Goal: Find specific page/section: Find specific page/section

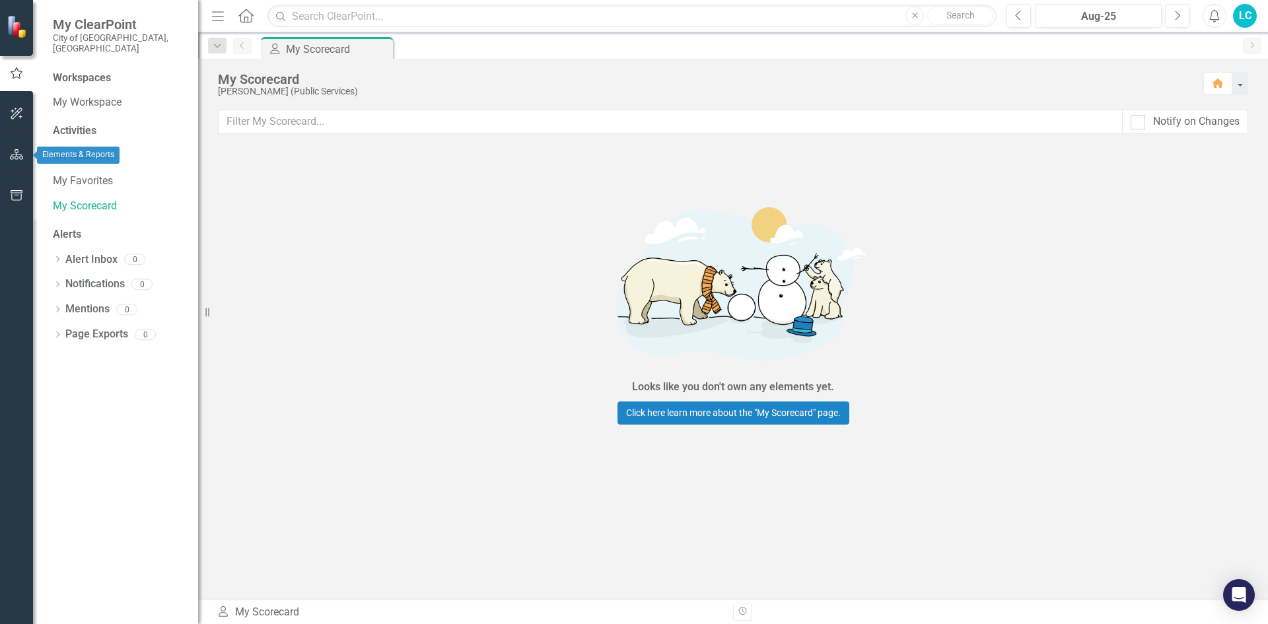
click at [10, 160] on button "button" at bounding box center [17, 155] width 30 height 28
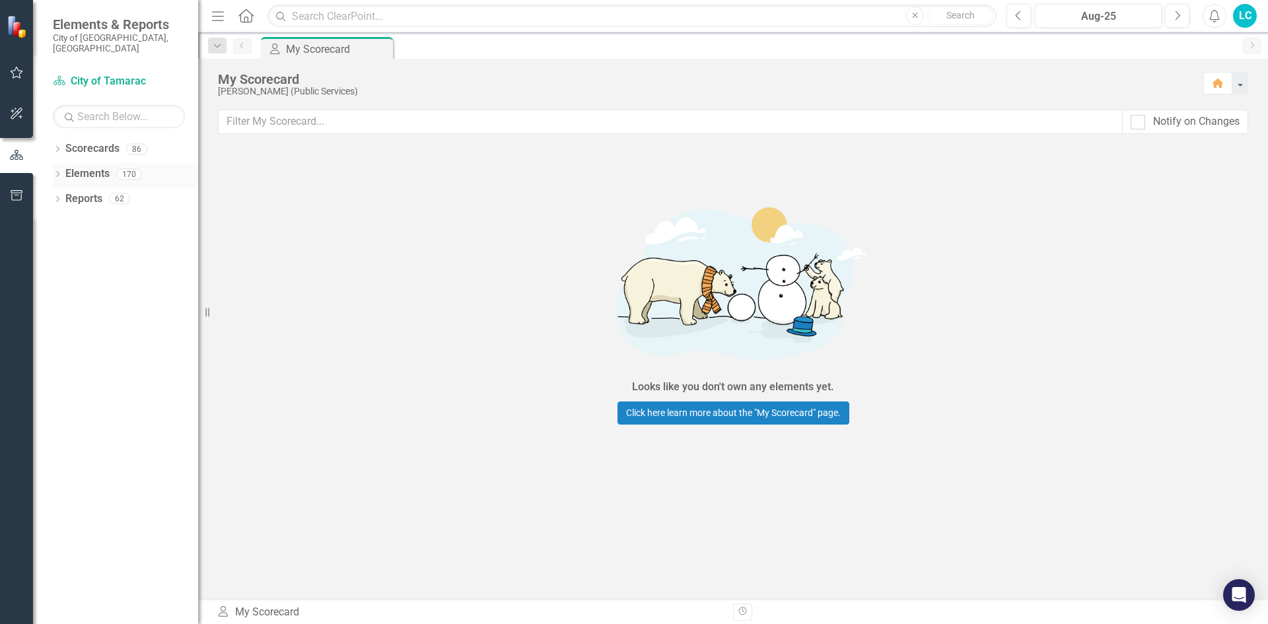
click at [54, 172] on icon "Dropdown" at bounding box center [57, 175] width 9 height 7
click at [54, 169] on icon "Dropdown" at bounding box center [55, 173] width 7 height 9
click at [55, 147] on icon "Dropdown" at bounding box center [57, 150] width 9 height 7
click at [61, 170] on icon "Dropdown" at bounding box center [64, 174] width 10 height 8
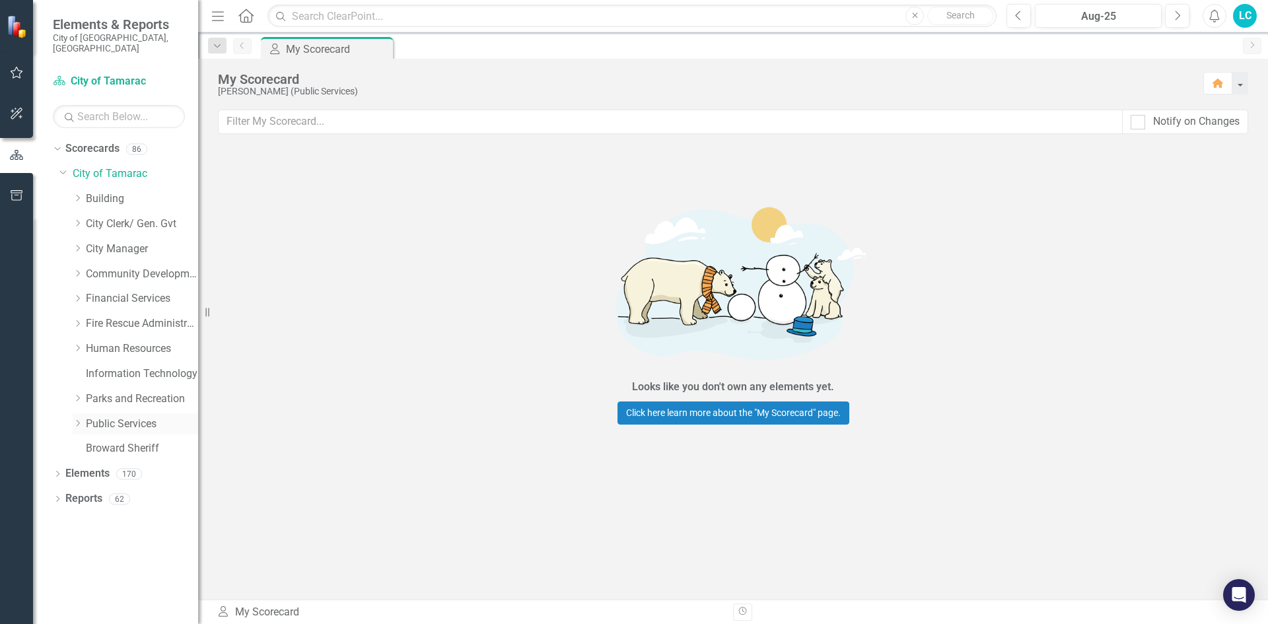
click at [77, 419] on icon "Dropdown" at bounding box center [78, 423] width 10 height 8
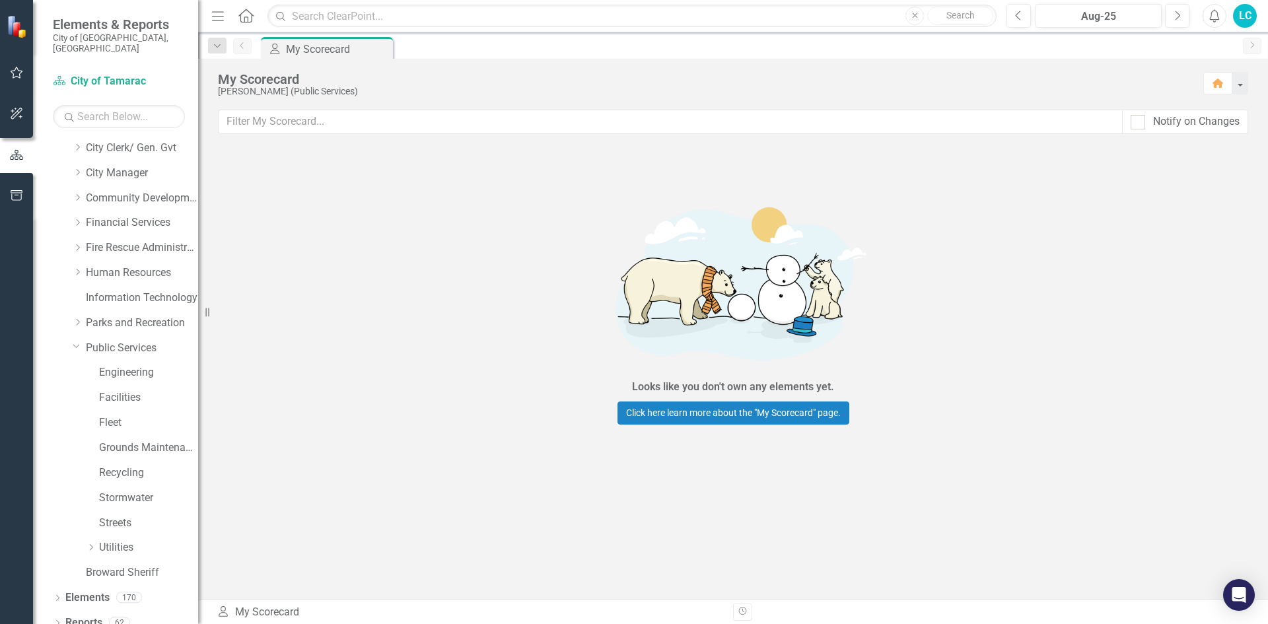
scroll to position [78, 0]
click at [89, 542] on icon "Dropdown" at bounding box center [91, 546] width 10 height 8
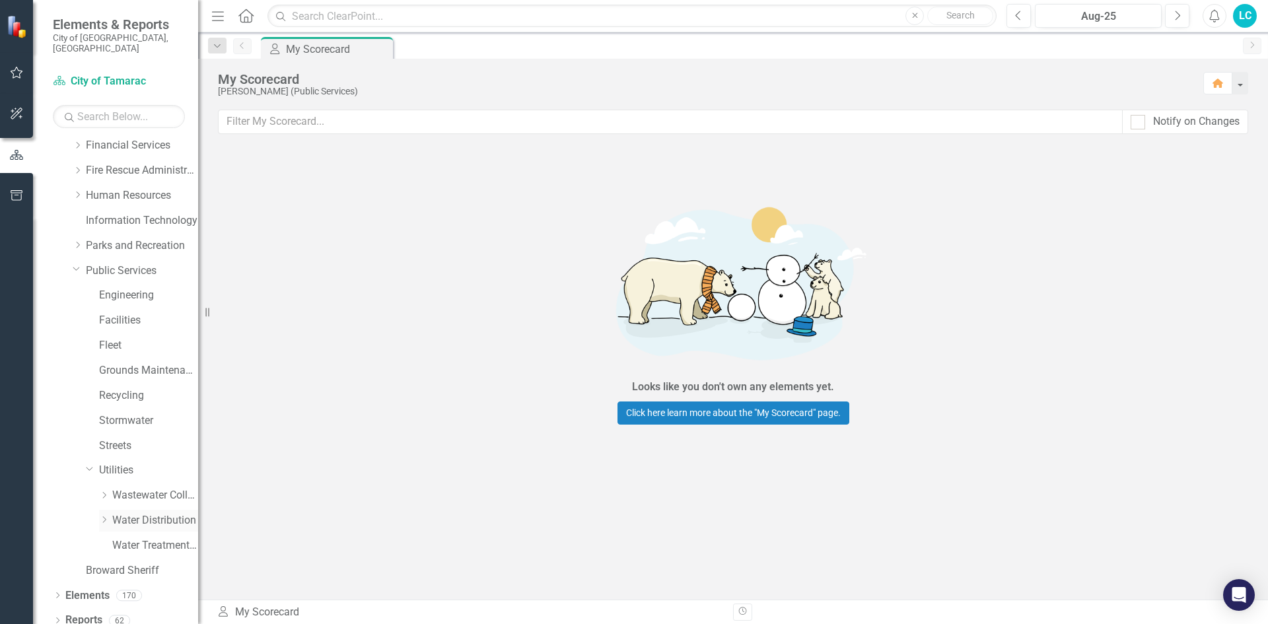
click at [102, 516] on icon "Dropdown" at bounding box center [104, 520] width 10 height 8
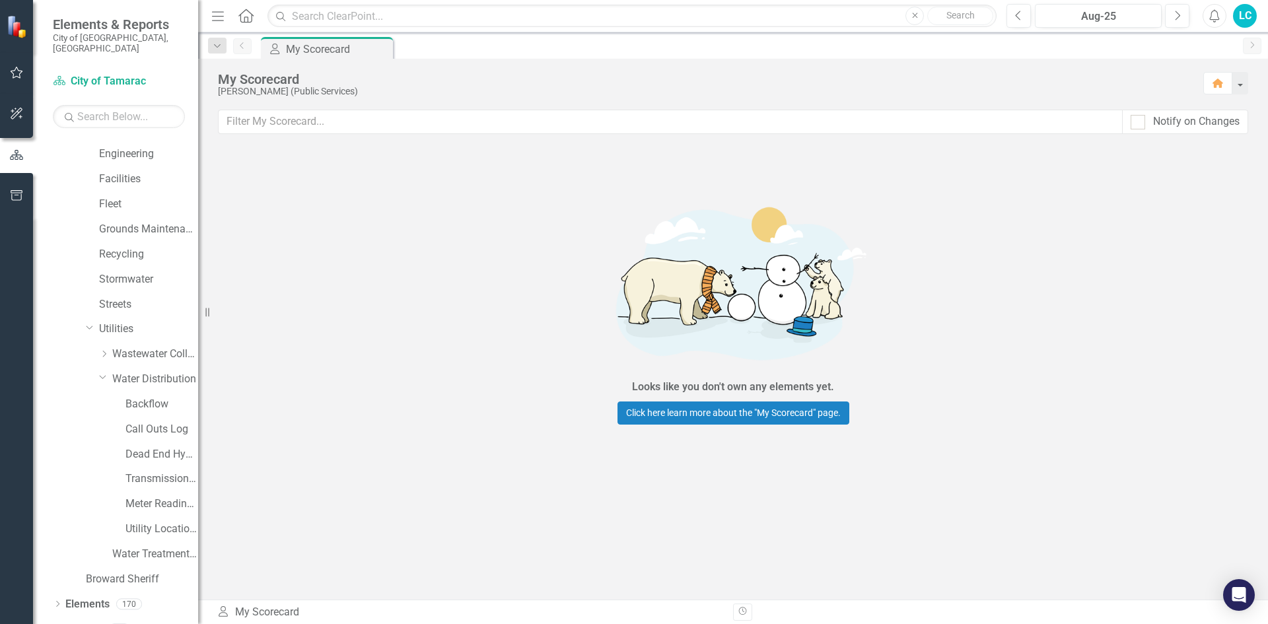
scroll to position [303, 0]
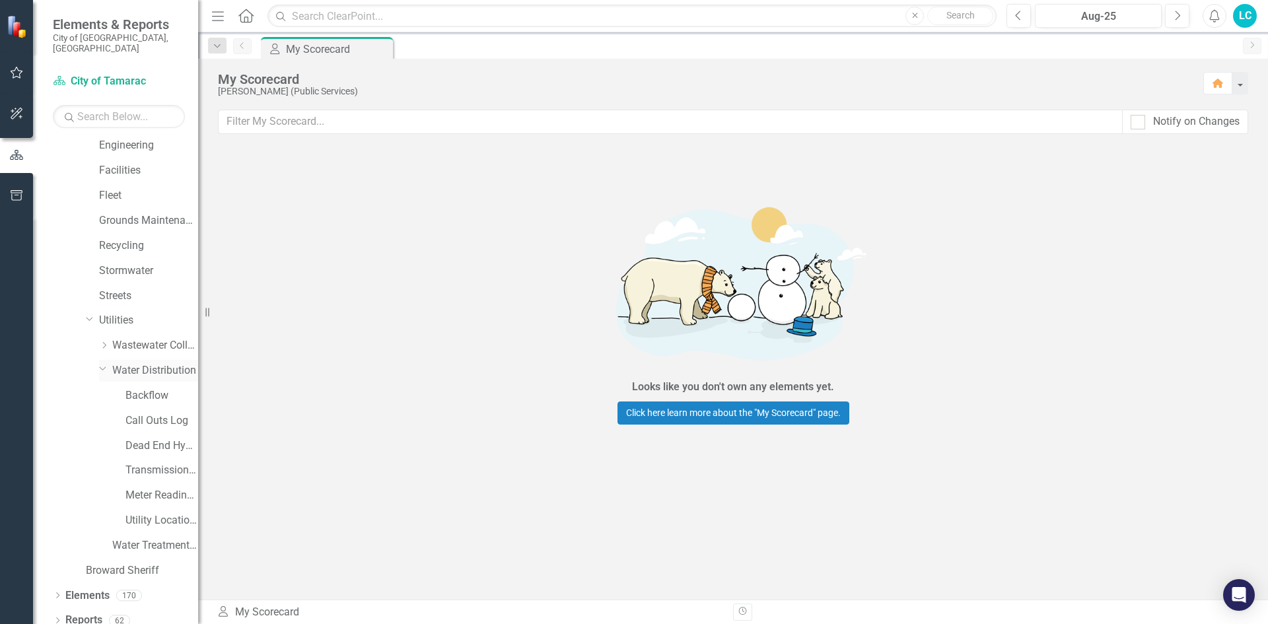
click at [99, 363] on icon "Dropdown" at bounding box center [103, 368] width 8 height 10
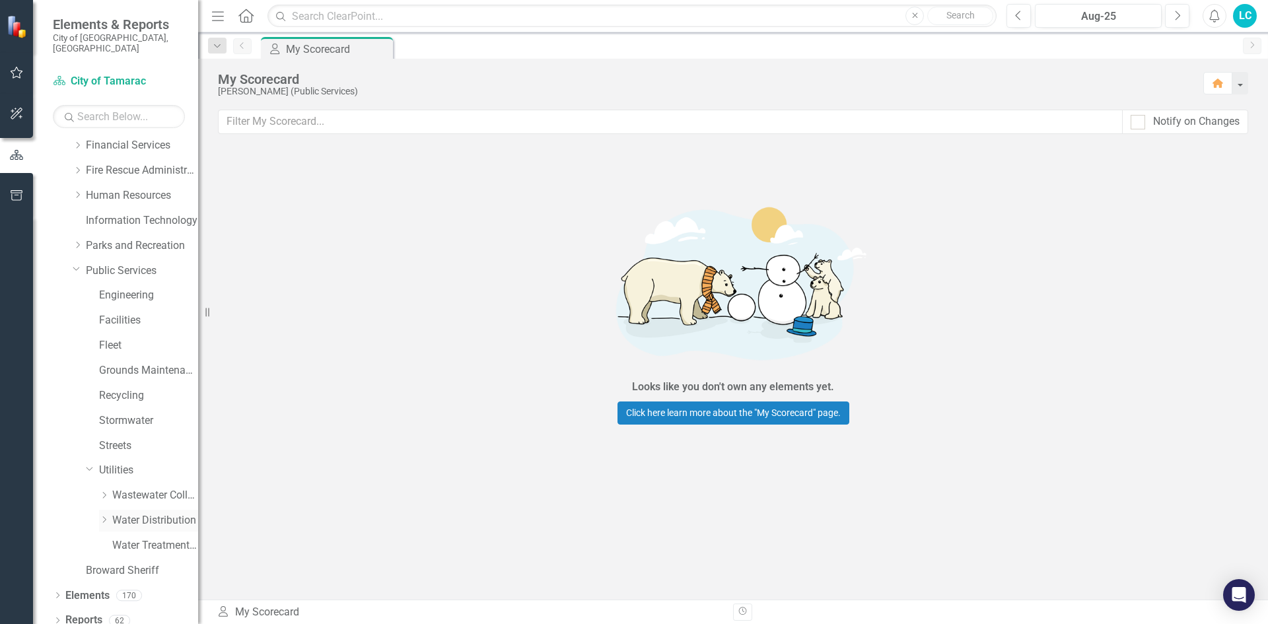
click at [102, 516] on icon "Dropdown" at bounding box center [104, 520] width 10 height 8
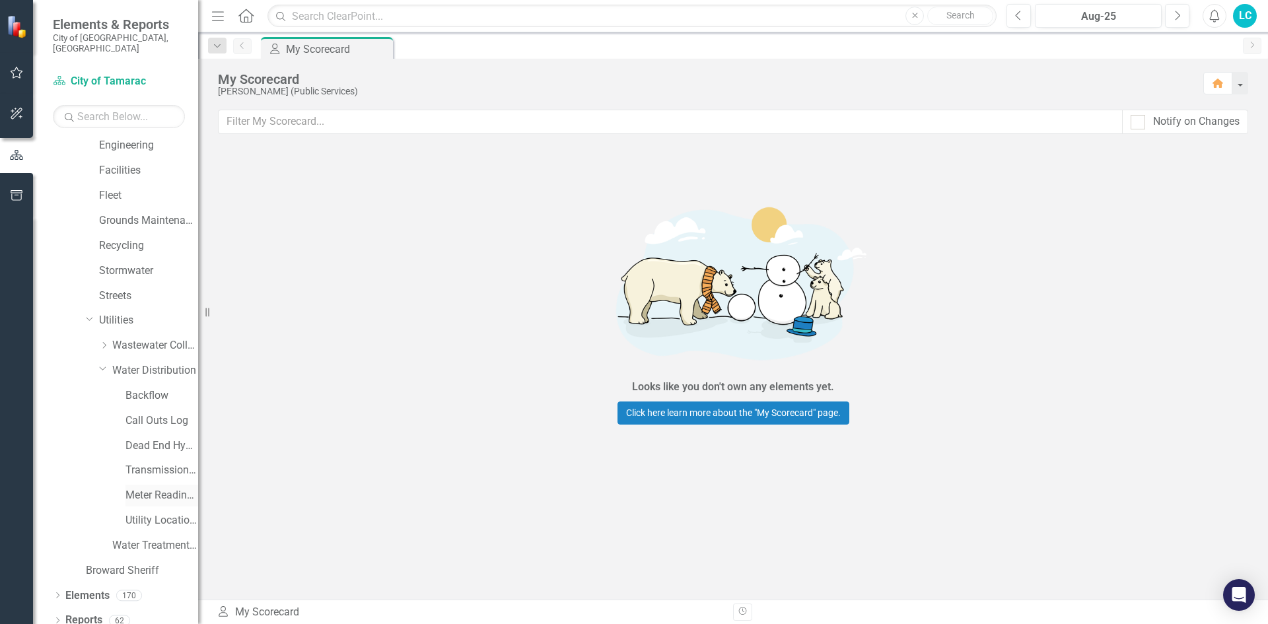
click at [141, 488] on link "Meter Reading ([PERSON_NAME])" at bounding box center [161, 495] width 73 height 15
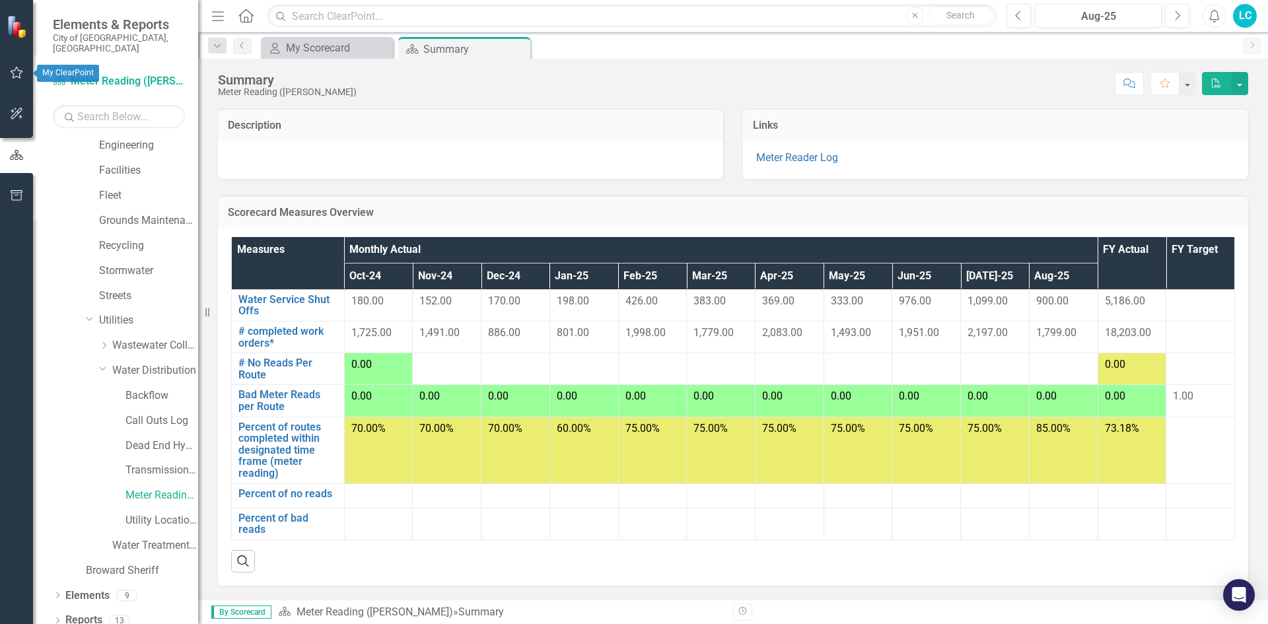
click at [19, 73] on icon "button" at bounding box center [17, 72] width 14 height 11
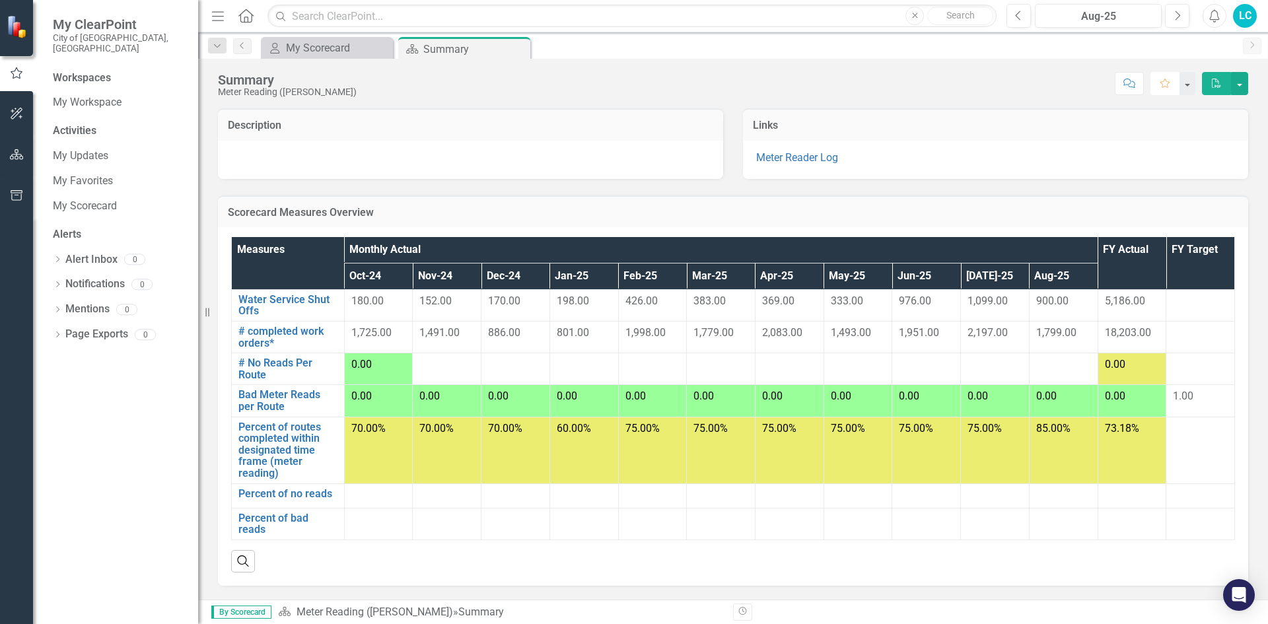
click at [1159, 84] on icon "Favorite" at bounding box center [1165, 83] width 12 height 9
click at [281, 309] on link "Water Service Shut Offs" at bounding box center [287, 305] width 99 height 23
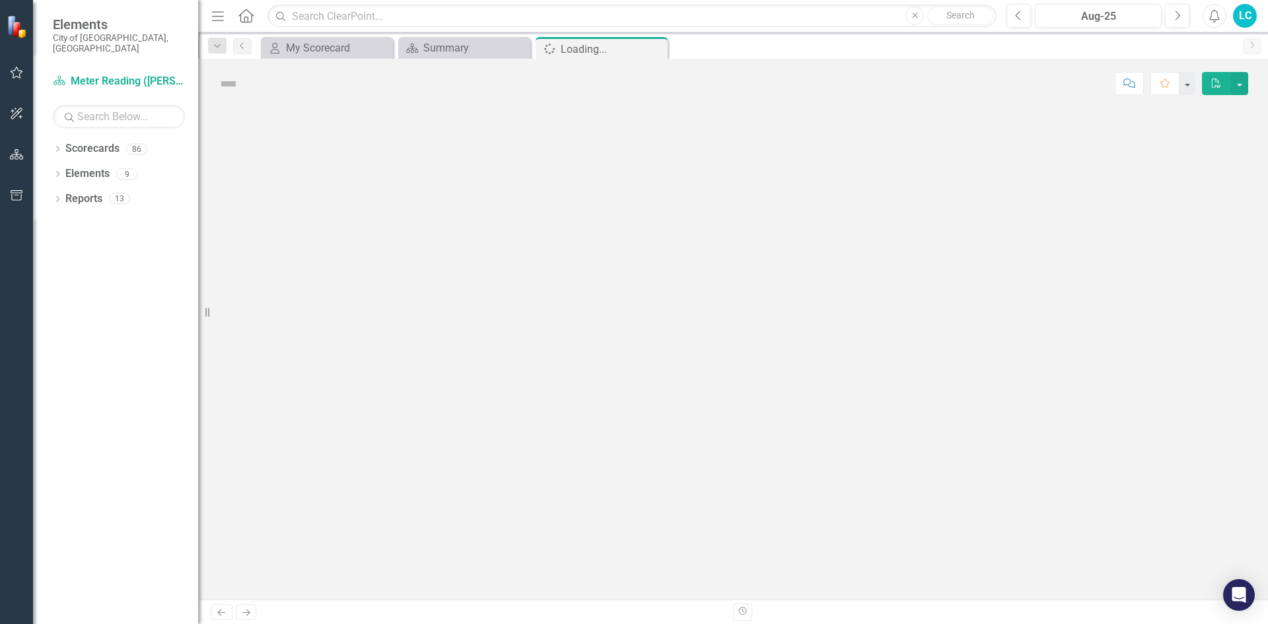
click at [281, 309] on div at bounding box center [733, 353] width 1070 height 491
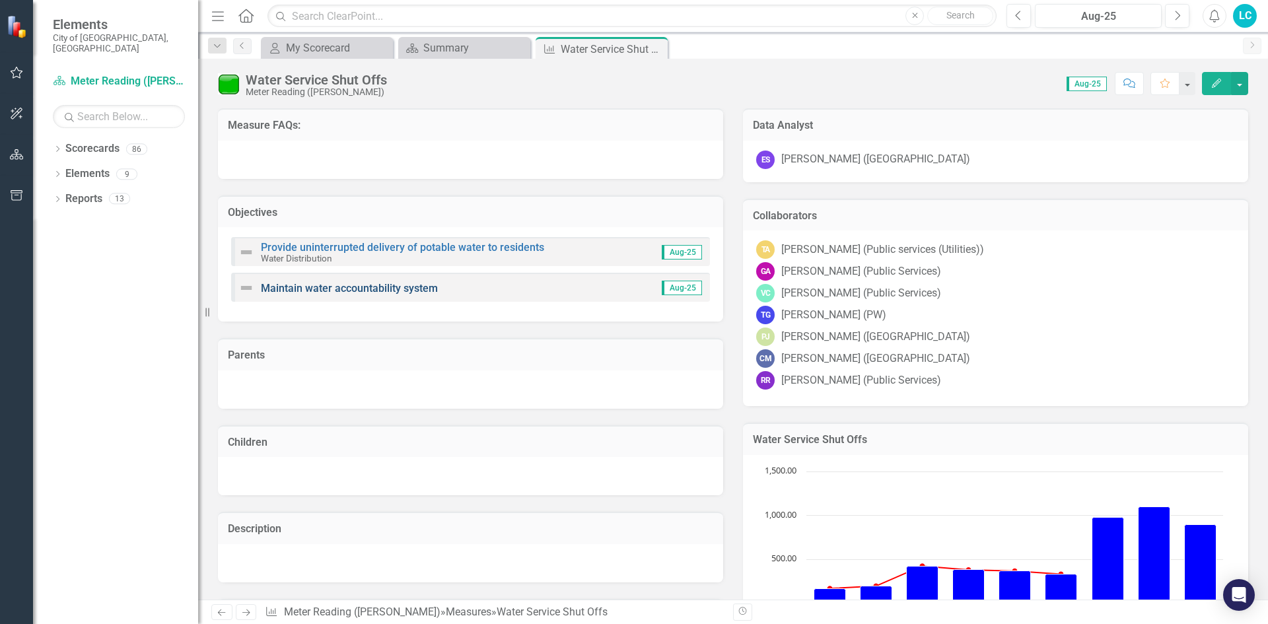
click at [345, 290] on link "Maintain water accountability system" at bounding box center [349, 288] width 177 height 13
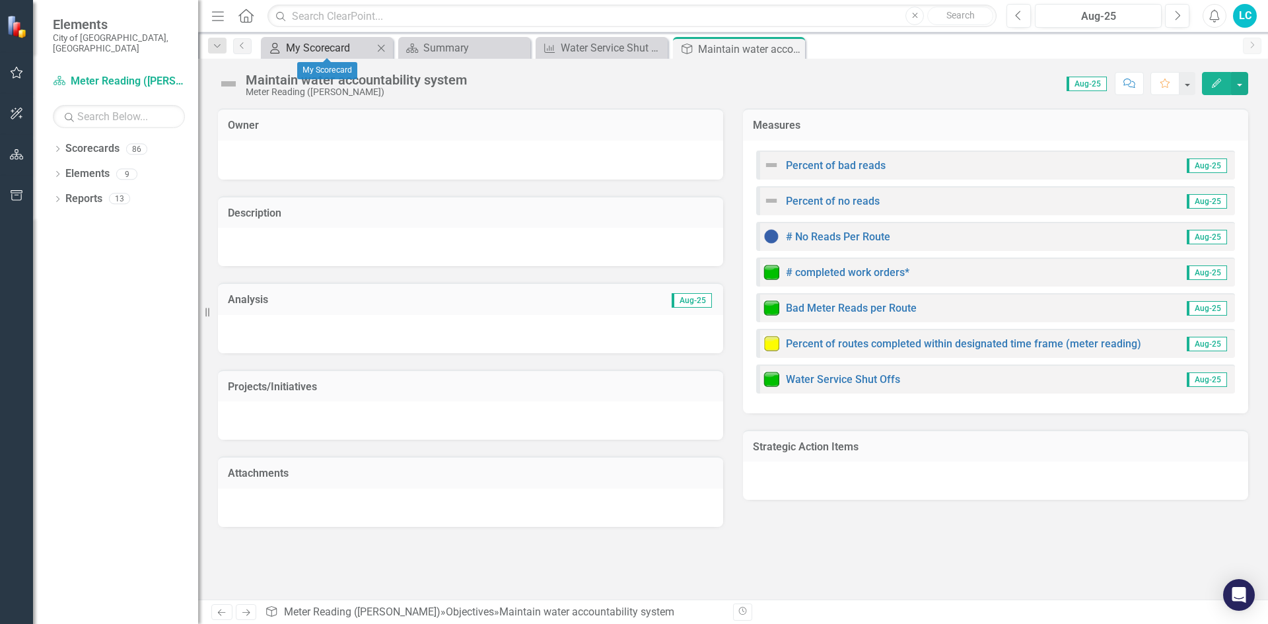
click at [337, 49] on div "My Scorecard" at bounding box center [329, 48] width 87 height 17
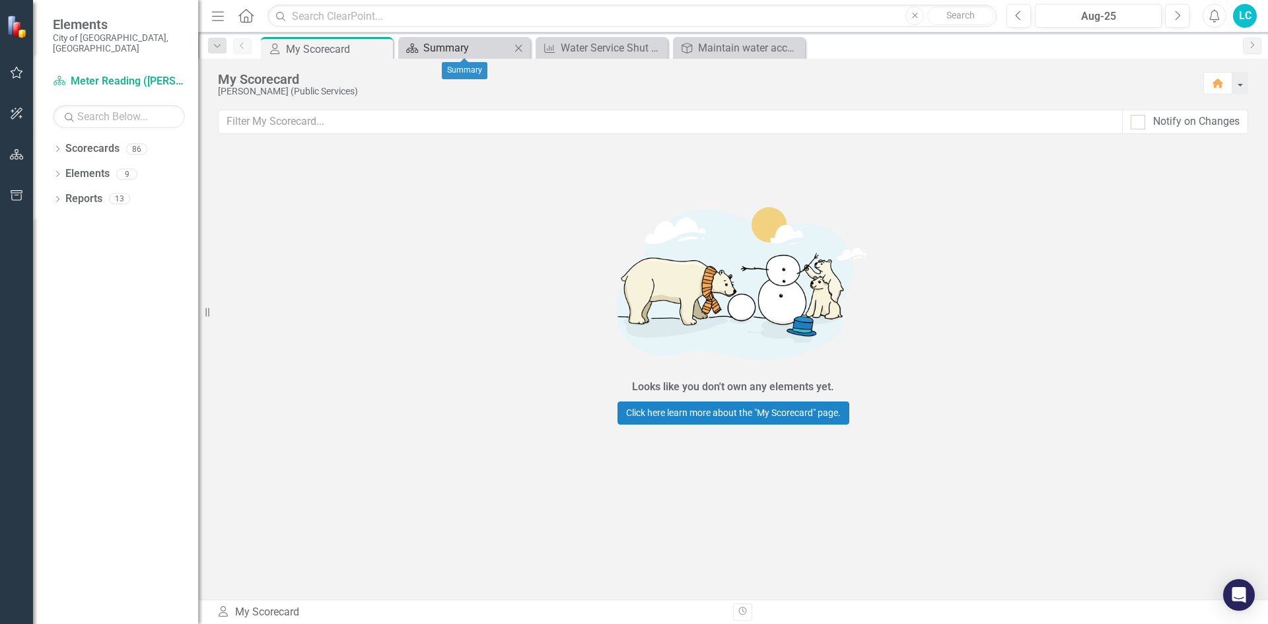
click at [442, 53] on div "Summary" at bounding box center [466, 48] width 87 height 17
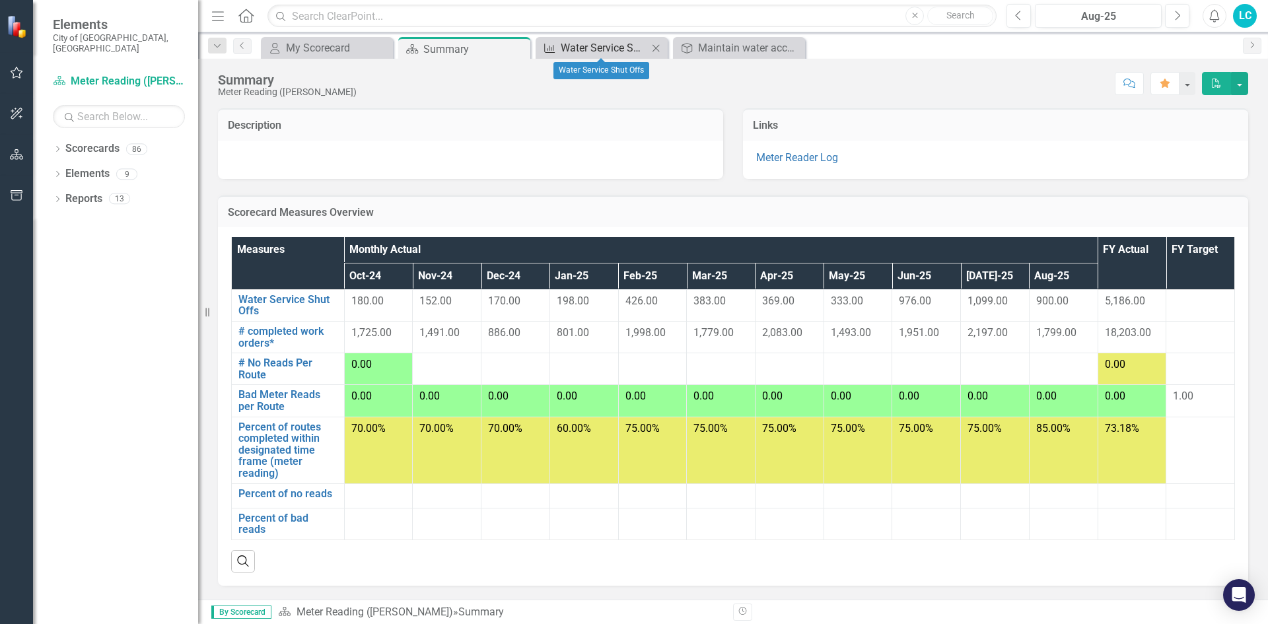
click at [619, 45] on div "Water Service Shut Offs" at bounding box center [604, 48] width 87 height 17
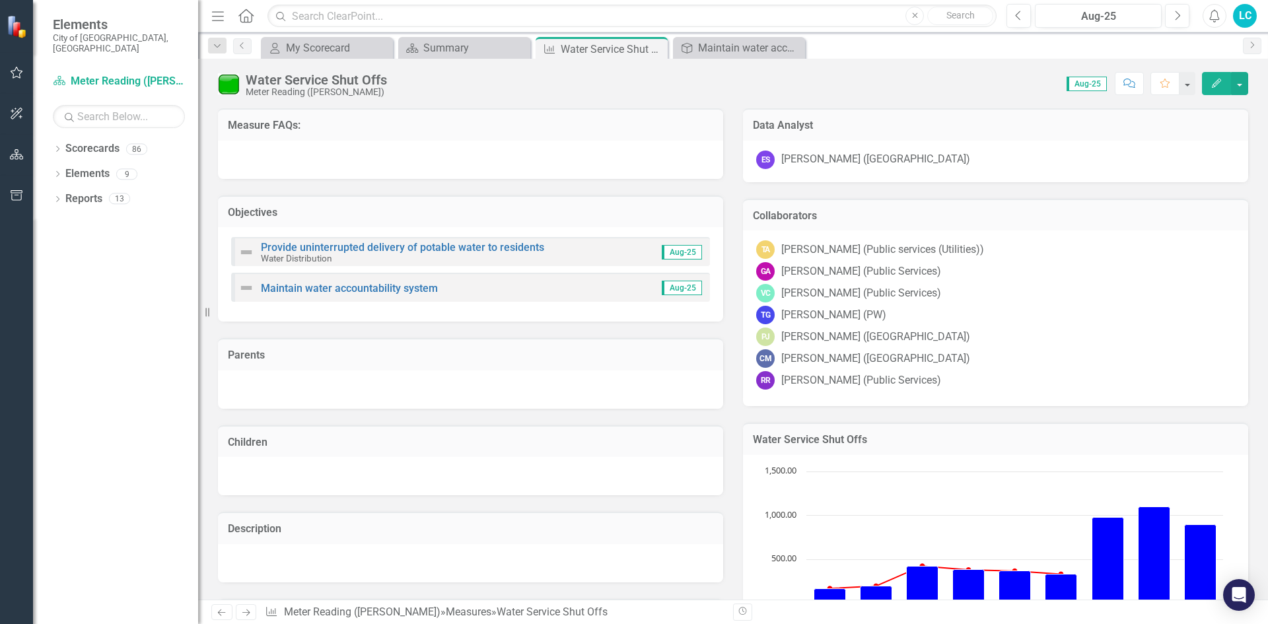
click at [229, 88] on img at bounding box center [228, 83] width 21 height 21
click at [1217, 85] on icon "button" at bounding box center [1216, 83] width 9 height 9
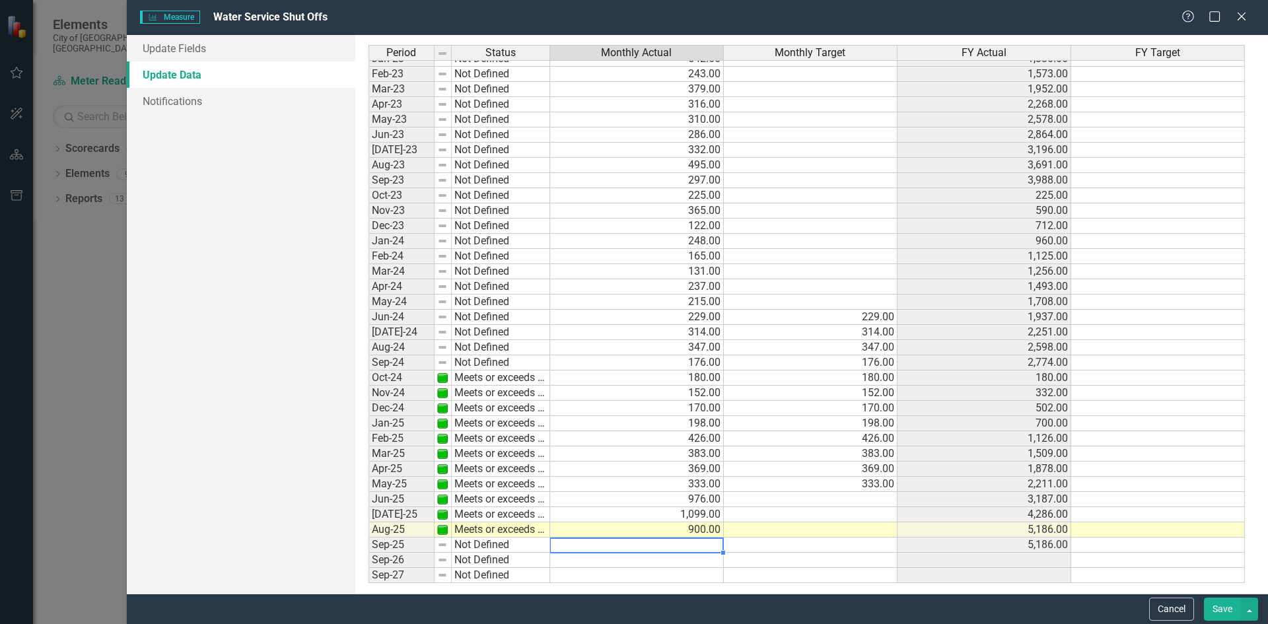
click at [330, 540] on div "Update Fields Update Data Notifications" at bounding box center [241, 314] width 229 height 559
click at [1244, 16] on icon "Close" at bounding box center [1241, 16] width 17 height 13
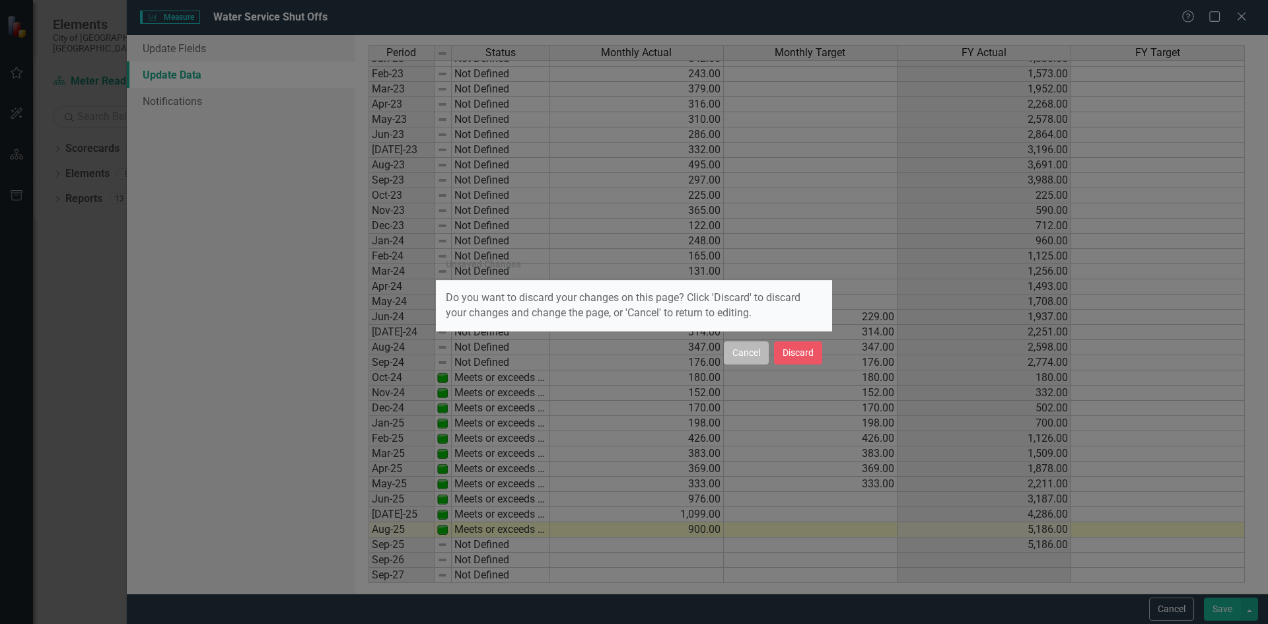
click at [754, 355] on button "Cancel" at bounding box center [746, 352] width 45 height 23
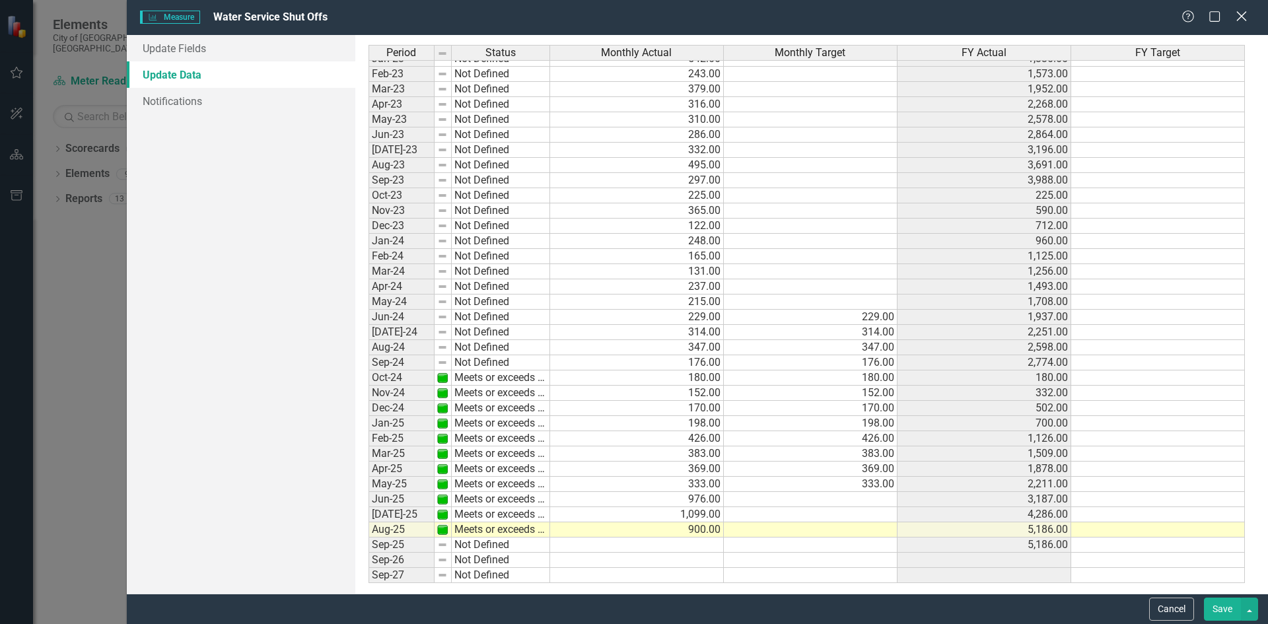
click at [1248, 11] on icon "Close" at bounding box center [1241, 16] width 17 height 13
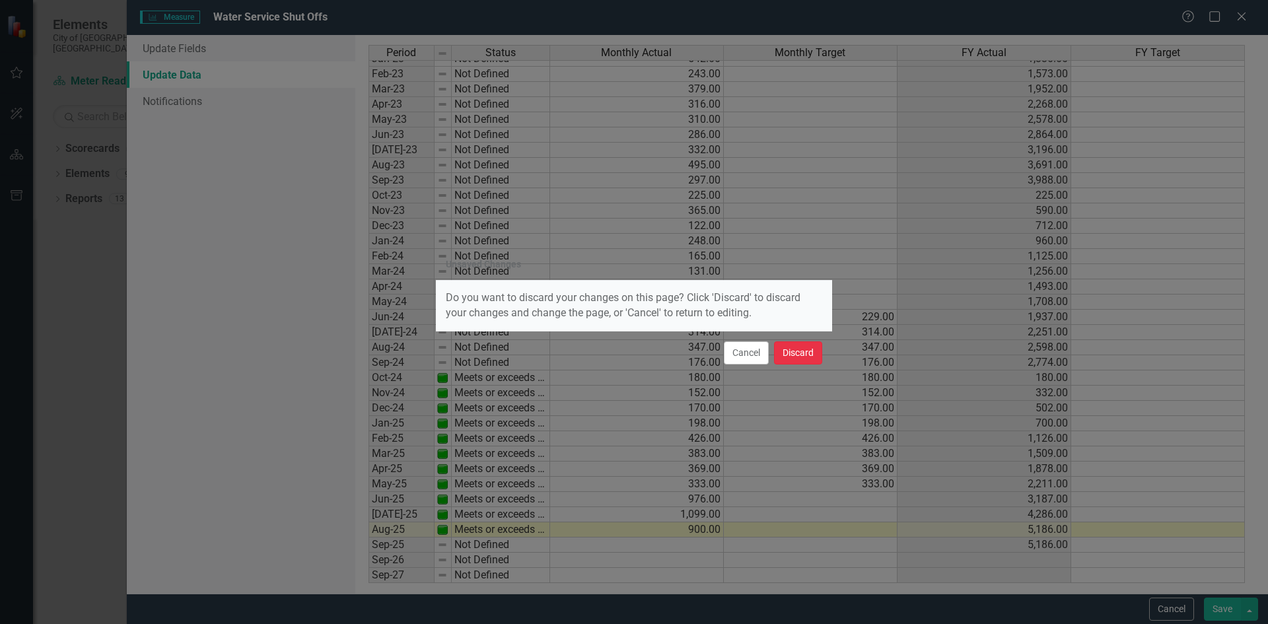
click at [798, 349] on button "Discard" at bounding box center [798, 352] width 48 height 23
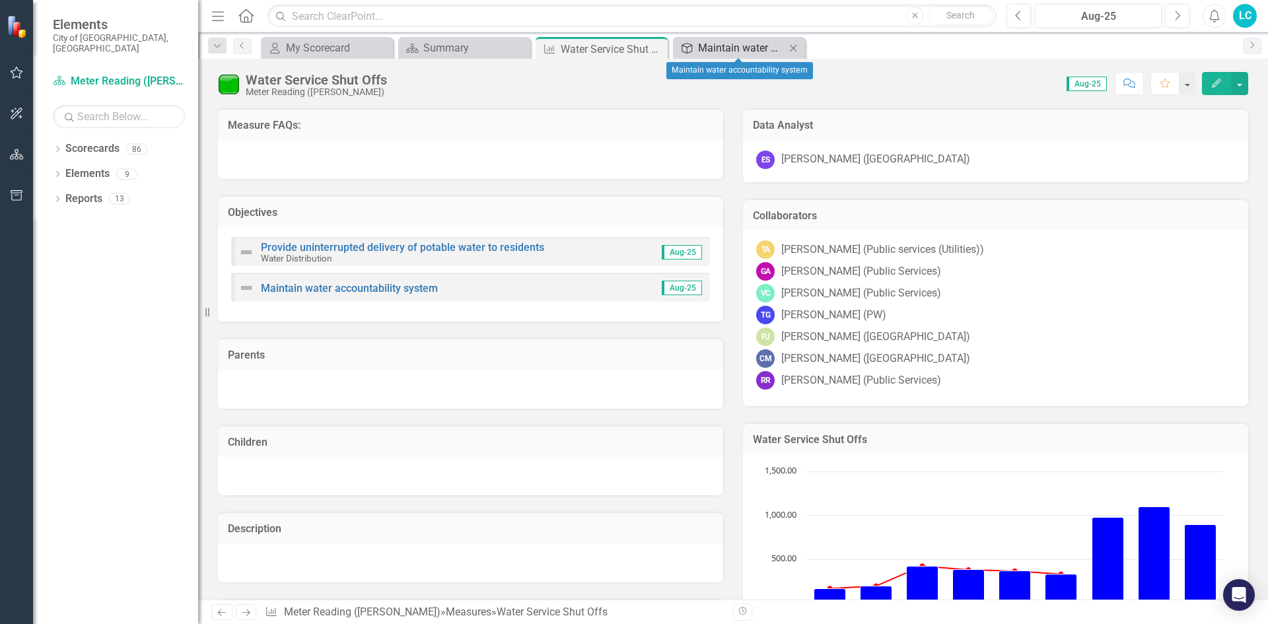
click at [711, 48] on div "Maintain water accountability system" at bounding box center [741, 48] width 87 height 17
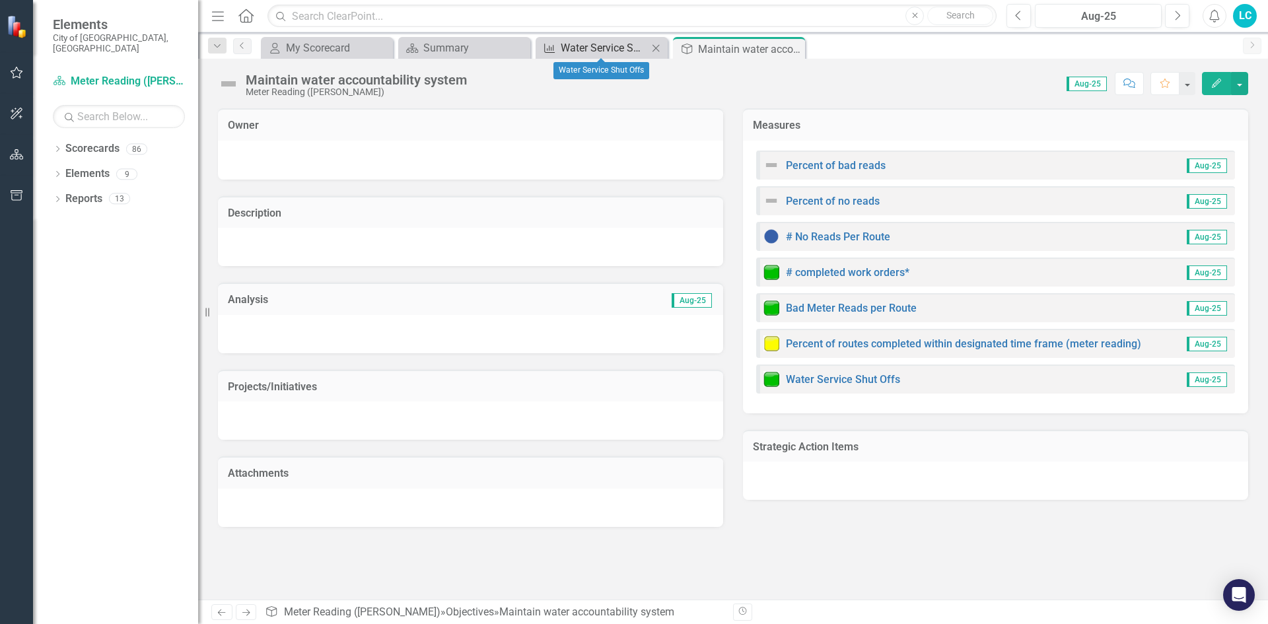
click at [625, 48] on div "Water Service Shut Offs" at bounding box center [604, 48] width 87 height 17
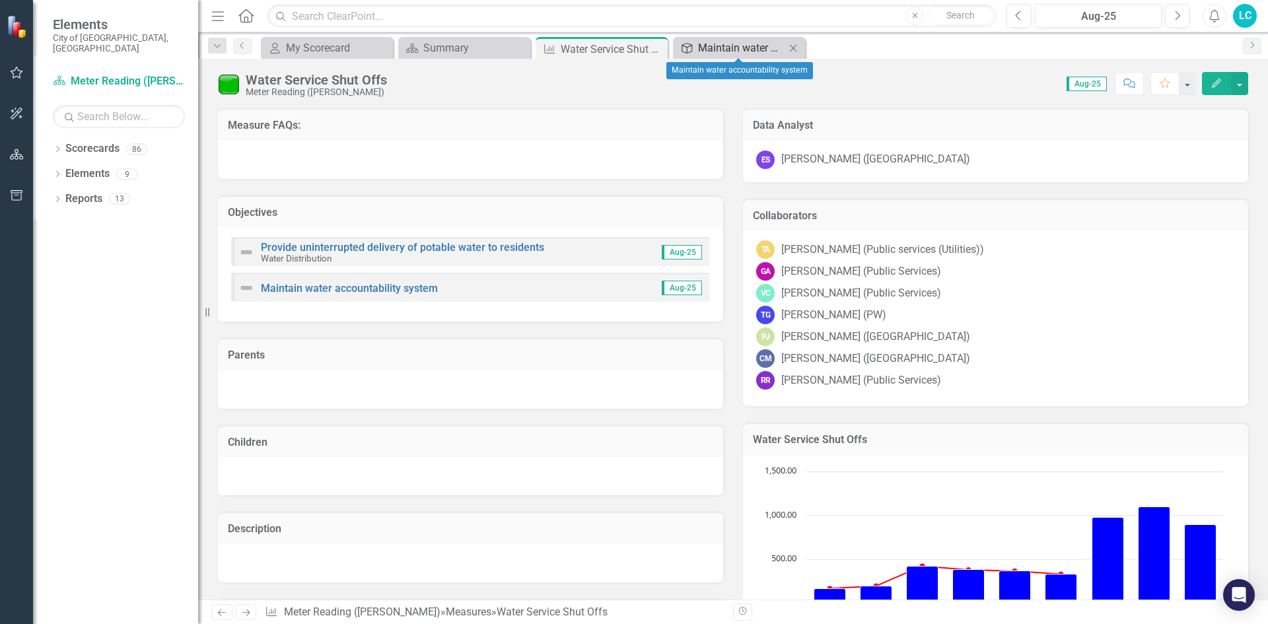
click at [728, 46] on div "Maintain water accountability system" at bounding box center [741, 48] width 87 height 17
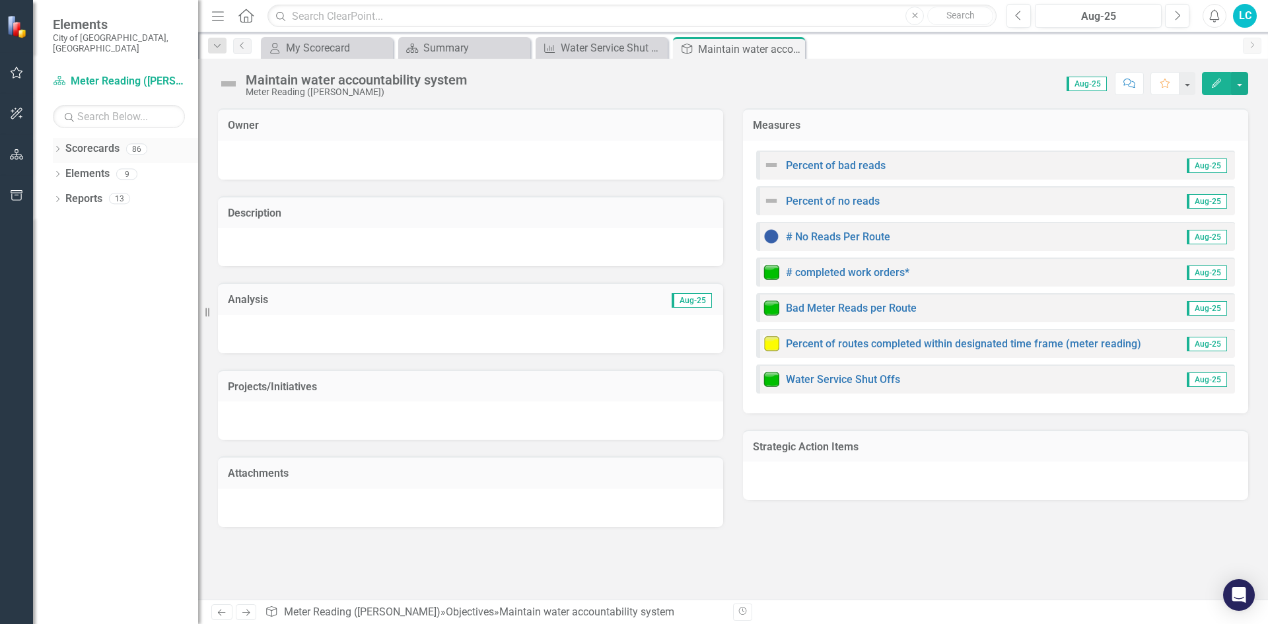
click at [96, 141] on link "Scorecards" at bounding box center [92, 148] width 54 height 15
click at [59, 146] on icon at bounding box center [57, 149] width 3 height 6
click at [59, 144] on icon "Dropdown" at bounding box center [55, 148] width 7 height 9
click at [11, 157] on icon "button" at bounding box center [17, 154] width 14 height 11
click at [238, 50] on link "Previous" at bounding box center [242, 46] width 18 height 16
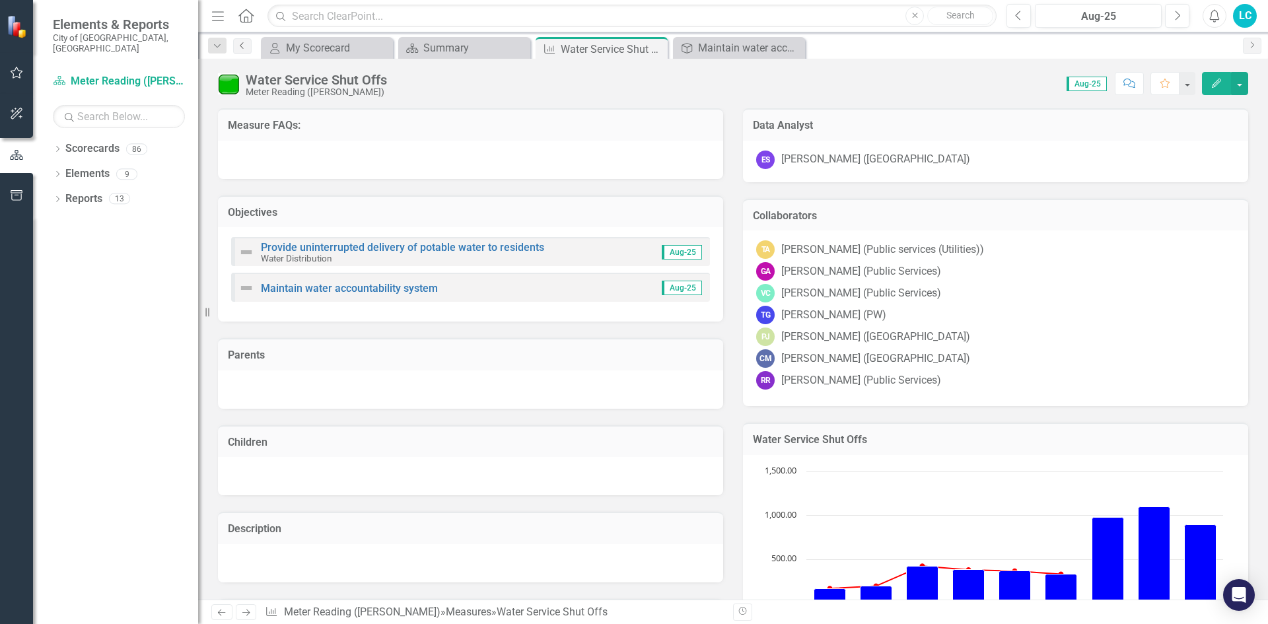
click at [238, 50] on link "Previous" at bounding box center [242, 46] width 18 height 16
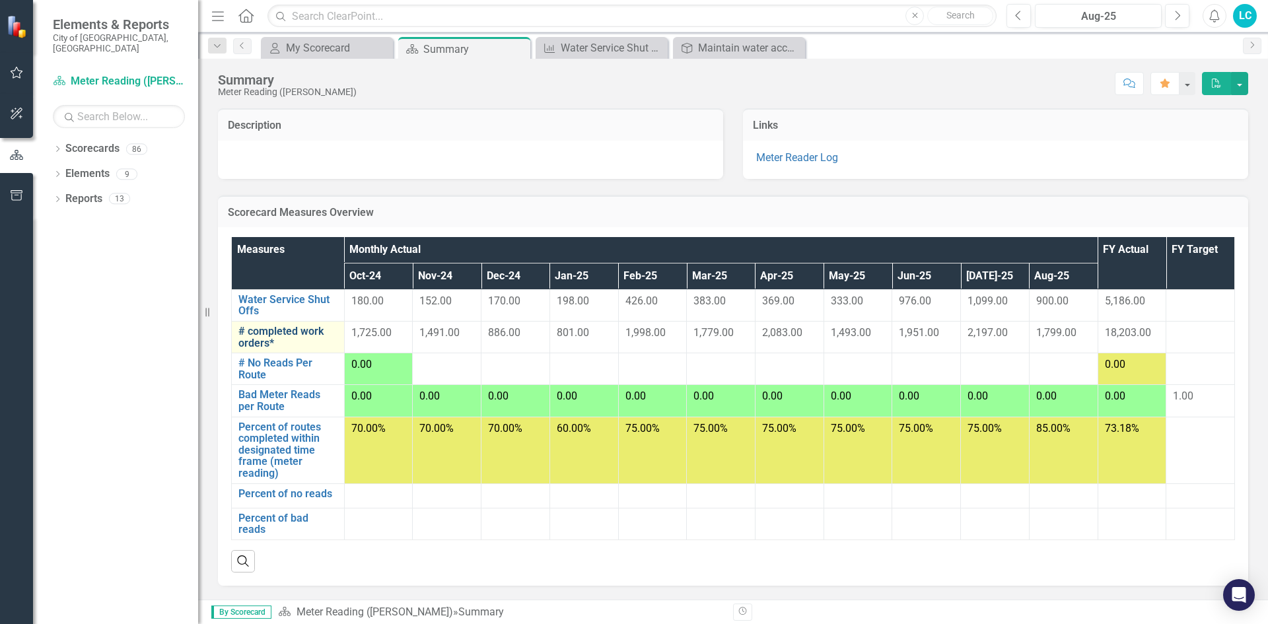
click at [308, 337] on link "# completed work orders*" at bounding box center [287, 337] width 99 height 23
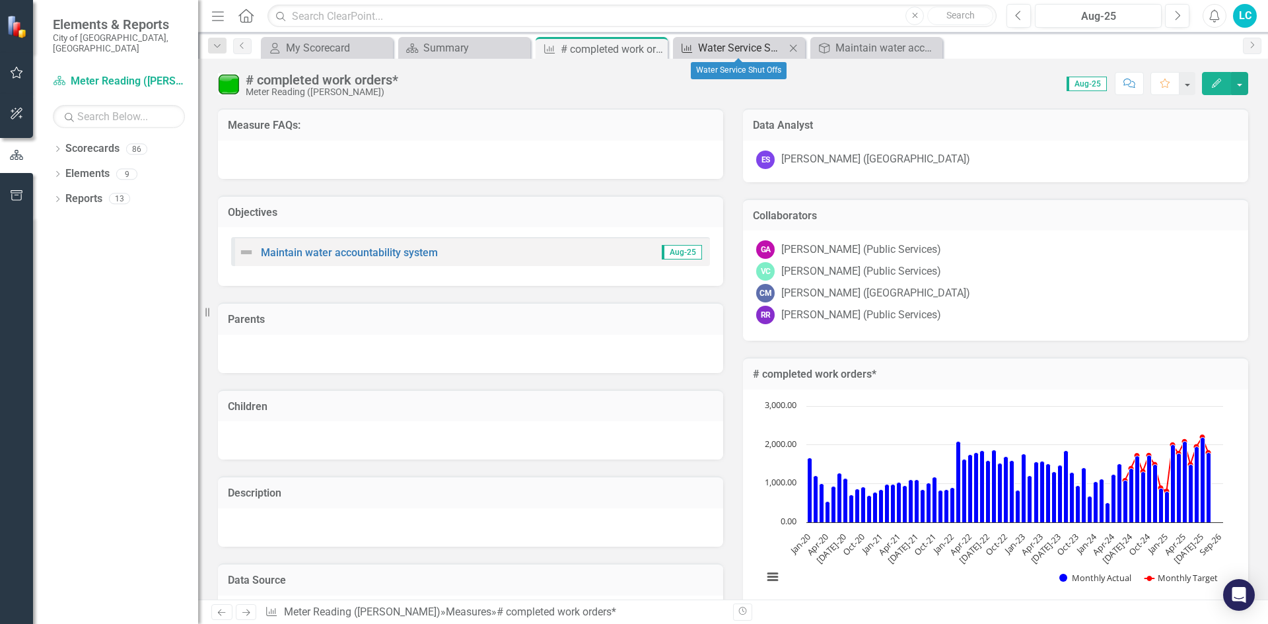
click at [746, 48] on div "Water Service Shut Offs" at bounding box center [741, 48] width 87 height 17
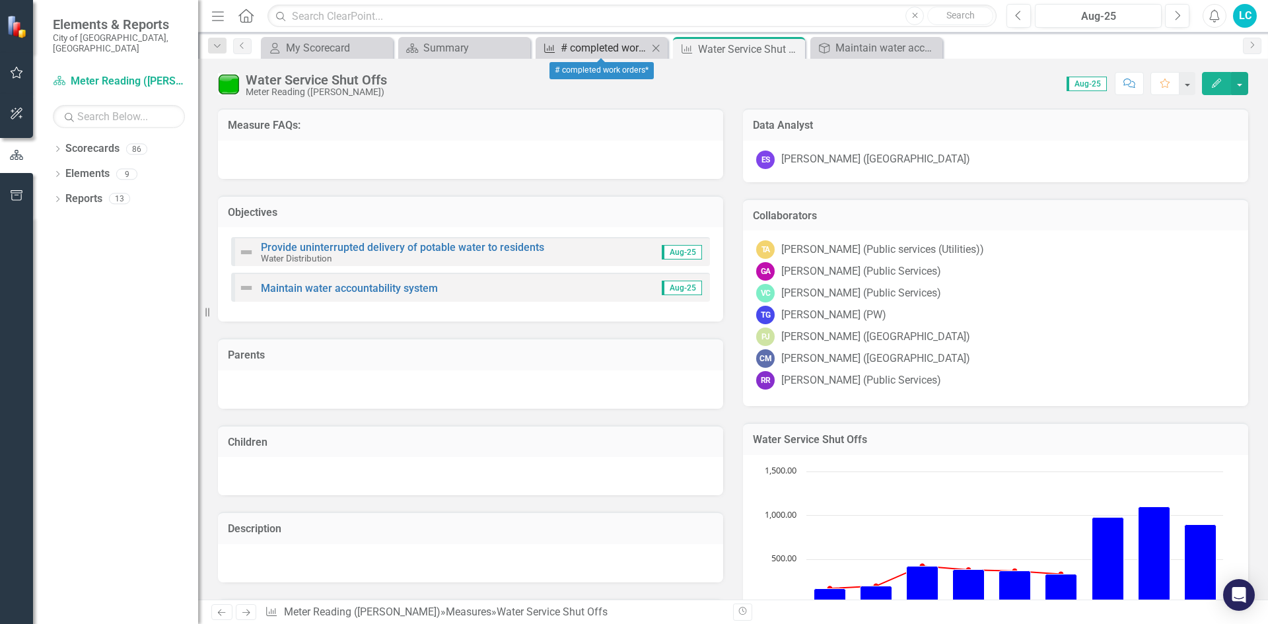
click at [596, 50] on div "# completed work orders*" at bounding box center [604, 48] width 87 height 17
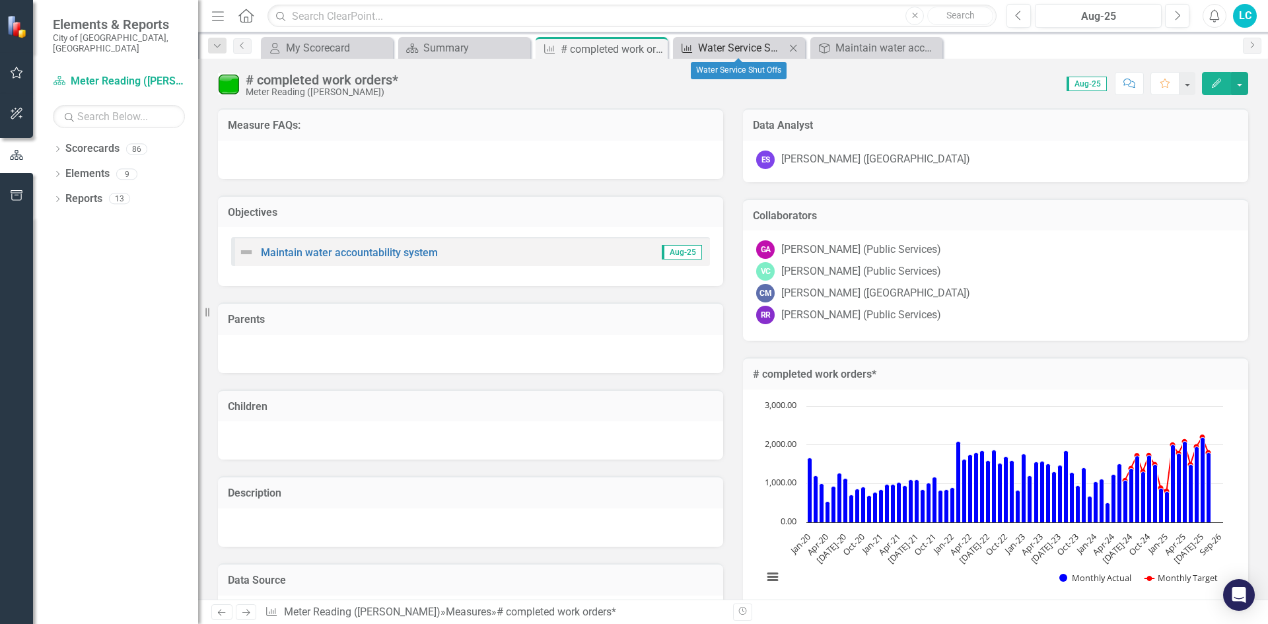
click at [726, 45] on div "Water Service Shut Offs" at bounding box center [741, 48] width 87 height 17
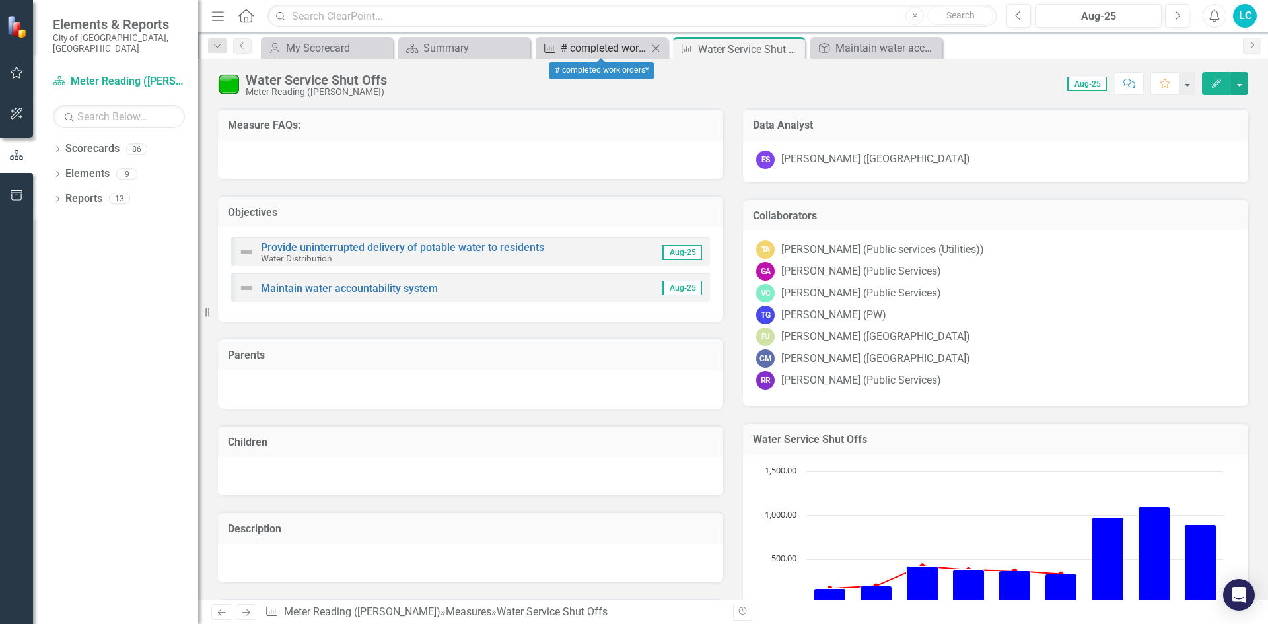
click at [624, 47] on div "# completed work orders*" at bounding box center [604, 48] width 87 height 17
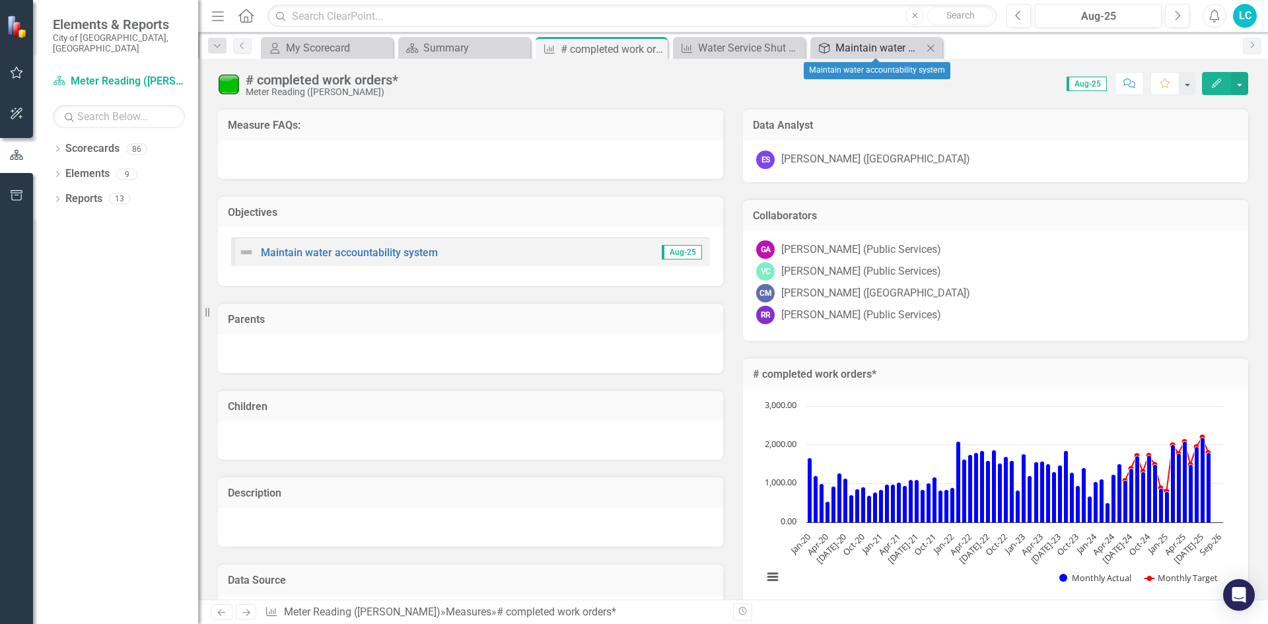
click at [854, 48] on div "Maintain water accountability system" at bounding box center [878, 48] width 87 height 17
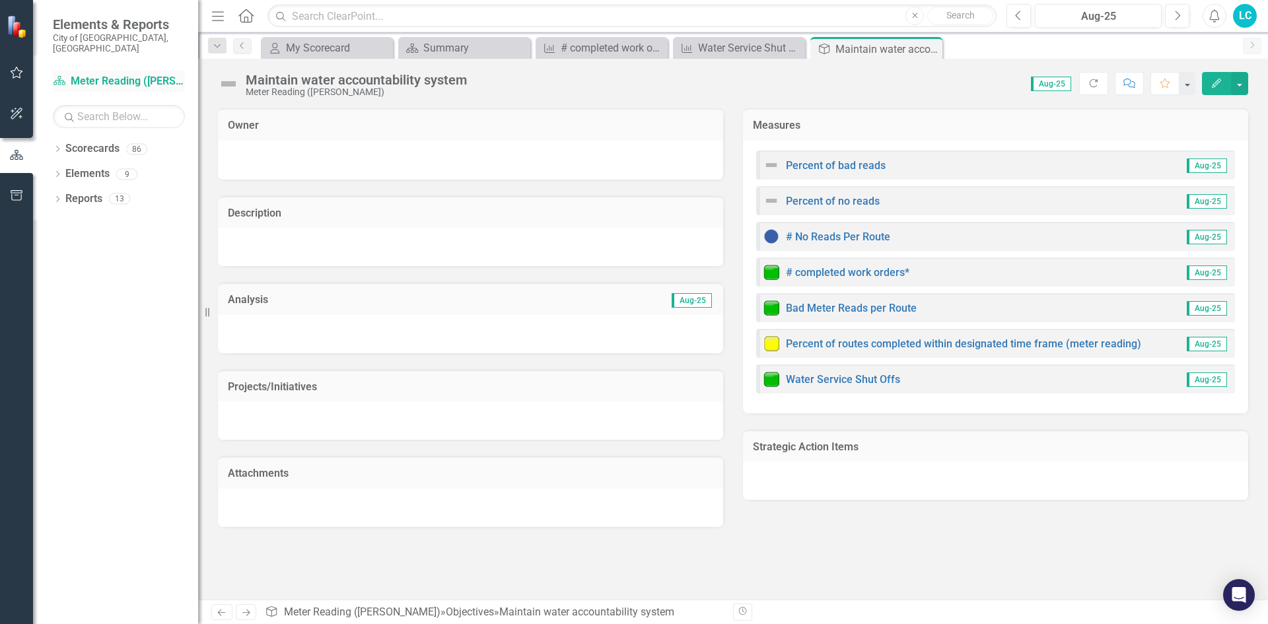
click at [91, 74] on link "Scorecard Meter Reading ([PERSON_NAME])" at bounding box center [119, 81] width 132 height 15
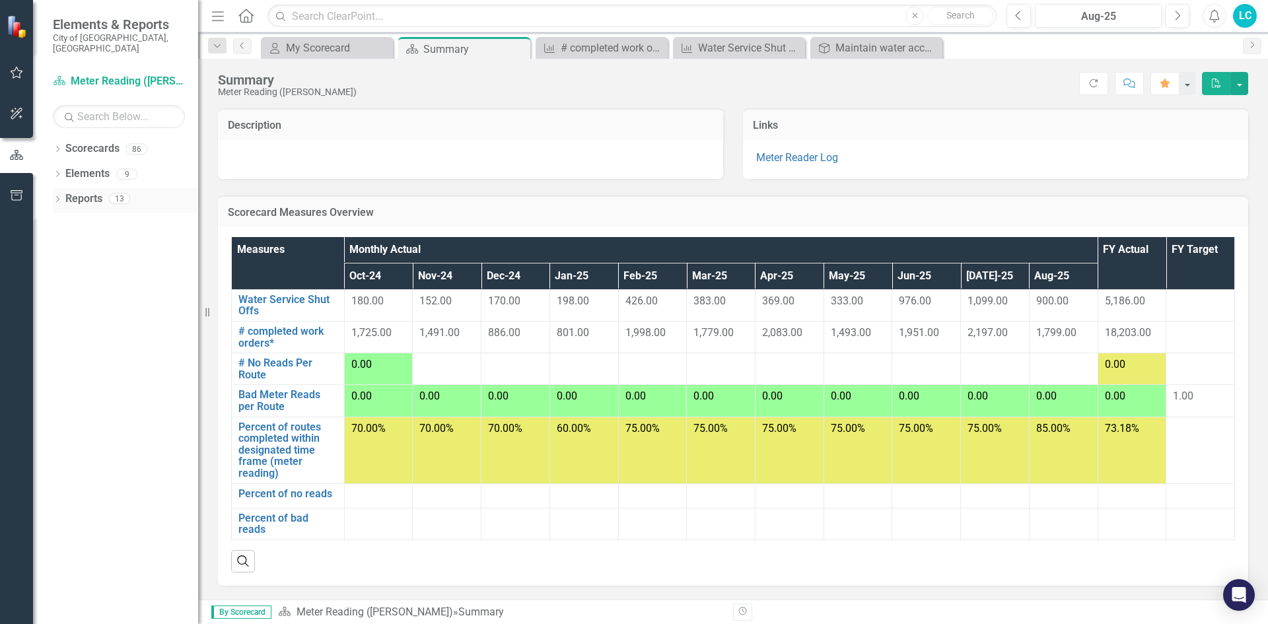
click at [71, 192] on link "Reports" at bounding box center [83, 199] width 37 height 15
click at [57, 197] on icon "Dropdown" at bounding box center [57, 200] width 9 height 7
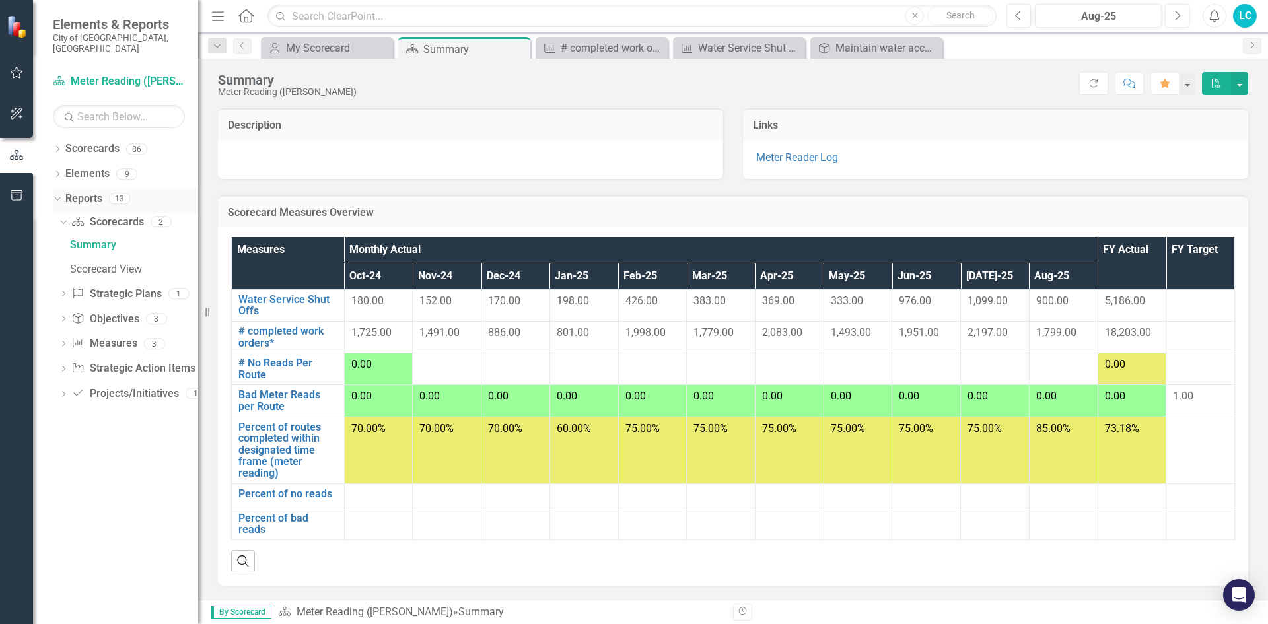
click at [57, 194] on icon "Dropdown" at bounding box center [55, 198] width 7 height 9
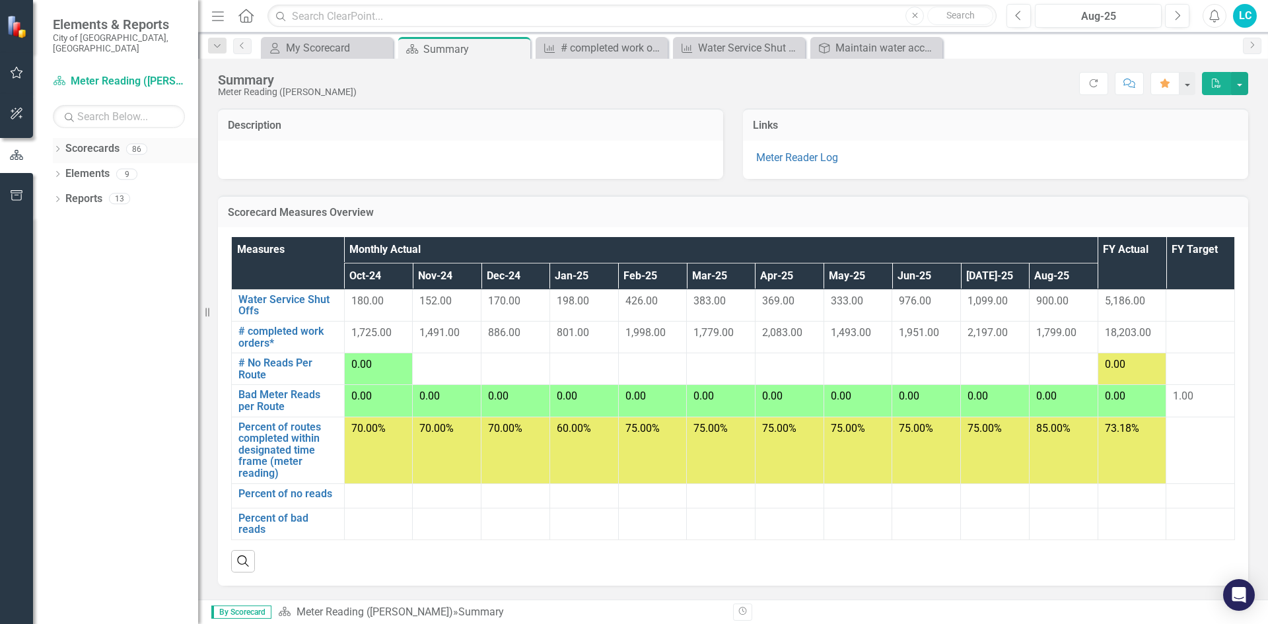
click at [58, 147] on icon "Dropdown" at bounding box center [57, 150] width 9 height 7
click at [57, 222] on icon "Dropdown" at bounding box center [57, 225] width 9 height 7
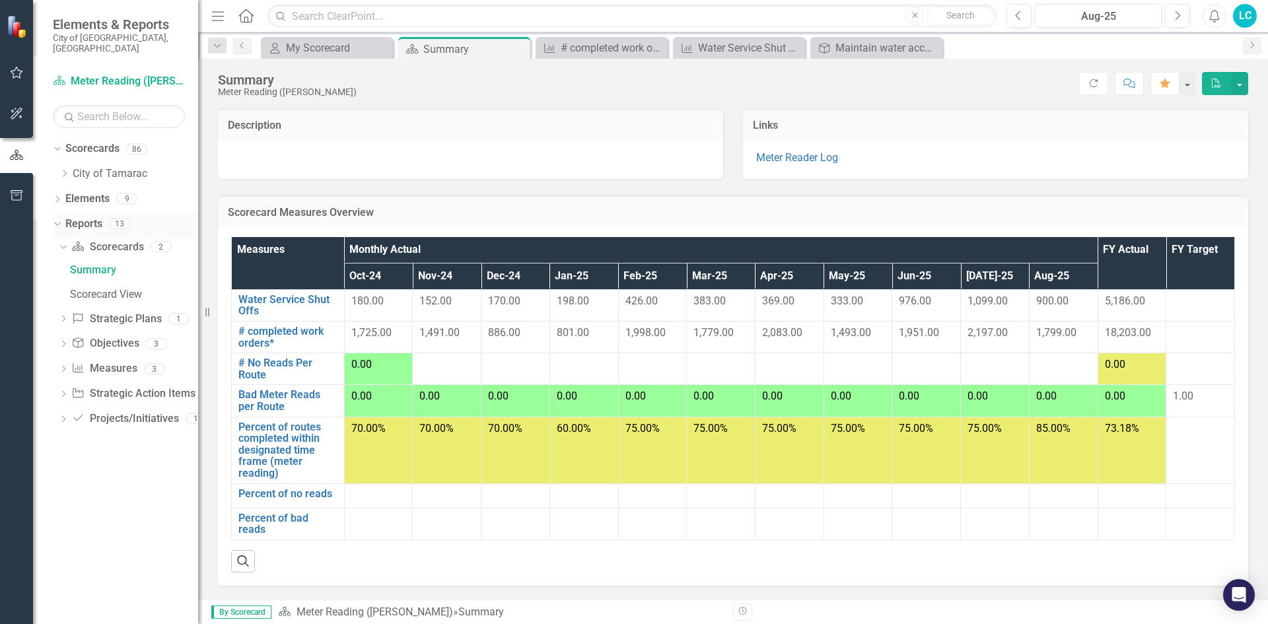
click at [57, 219] on icon "Dropdown" at bounding box center [55, 223] width 7 height 9
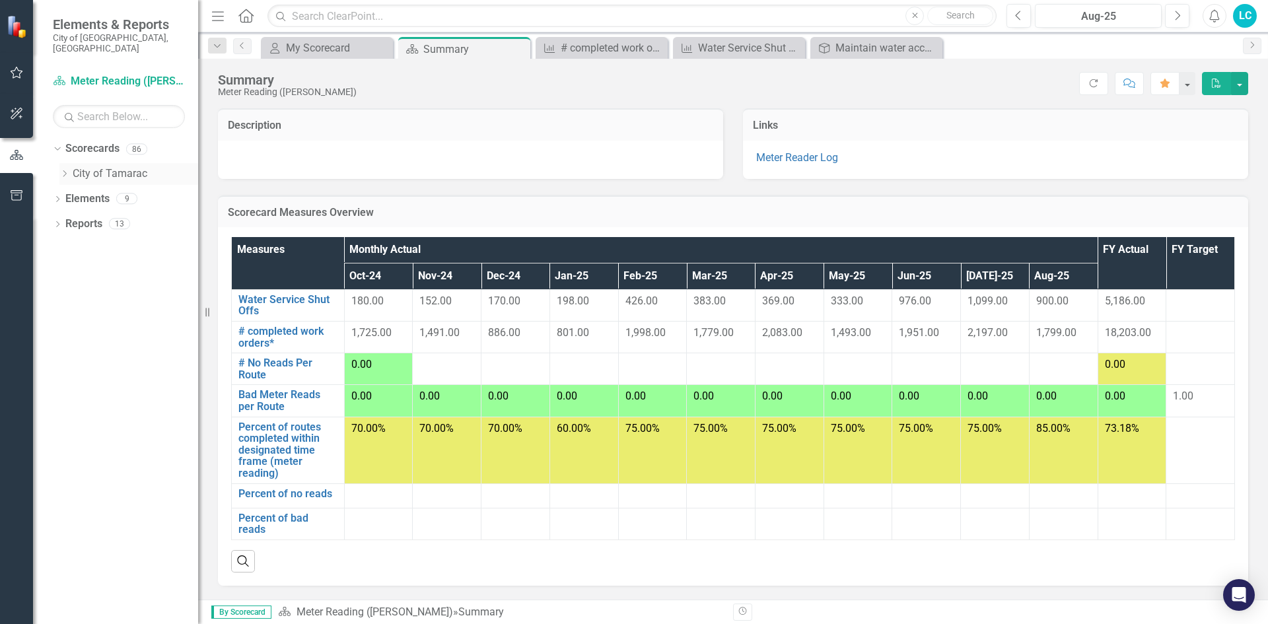
click at [61, 170] on icon "Dropdown" at bounding box center [64, 174] width 10 height 8
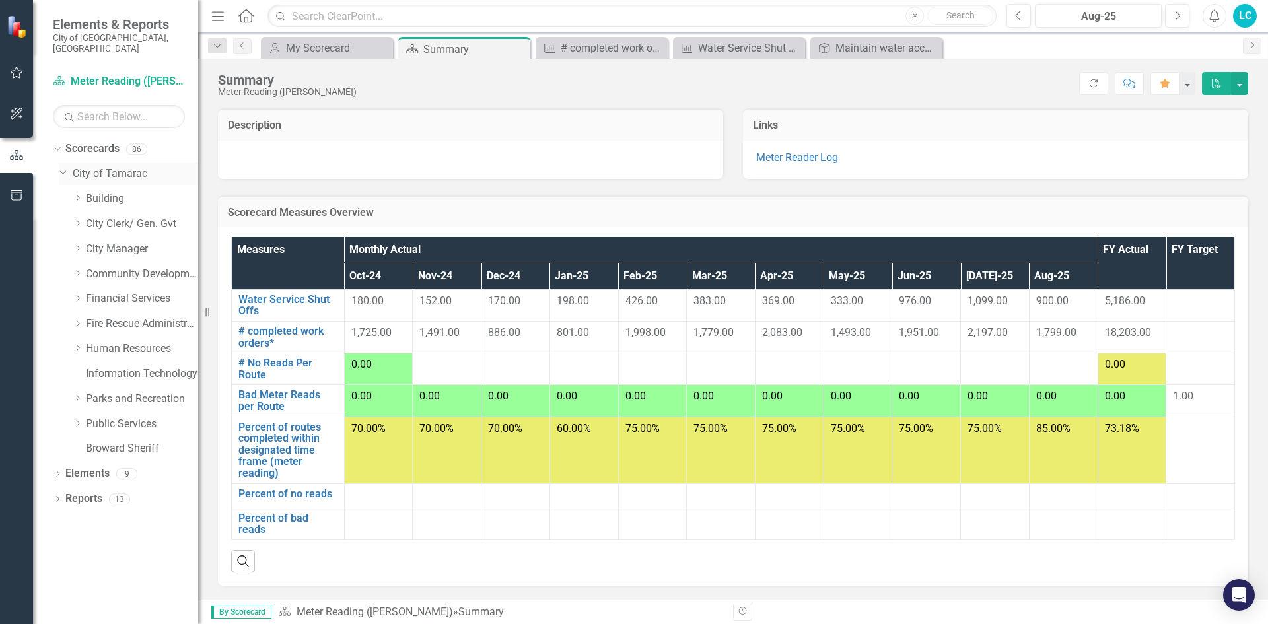
click at [65, 166] on icon "Dropdown" at bounding box center [63, 171] width 8 height 10
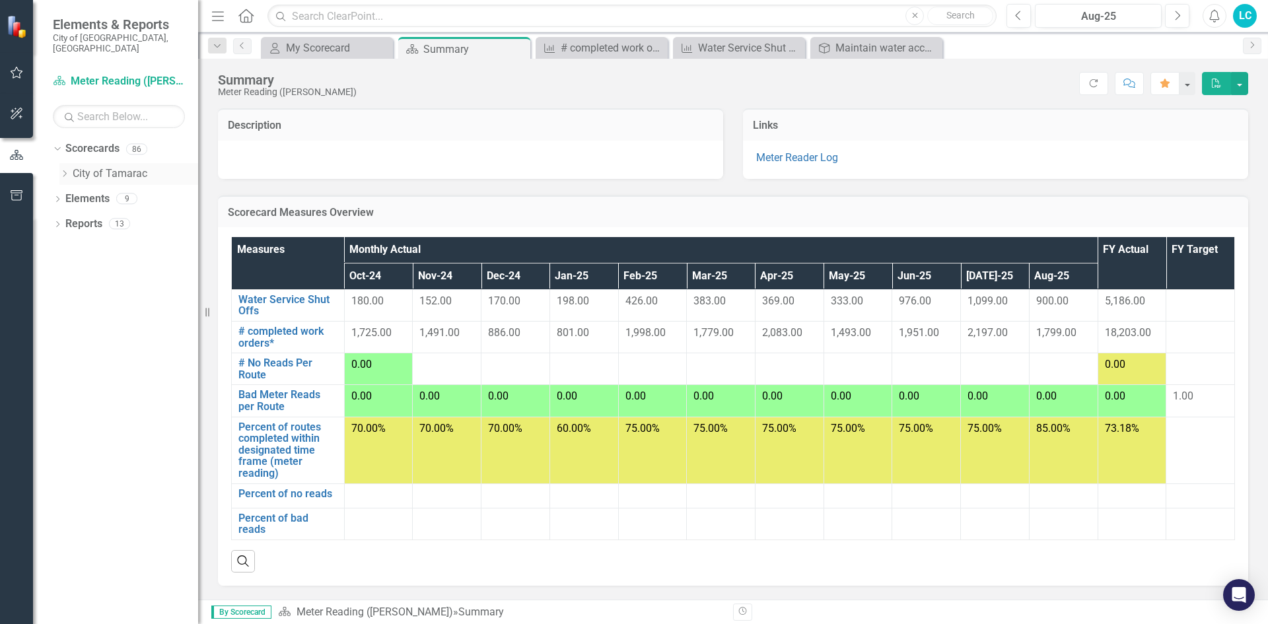
click at [65, 170] on icon "Dropdown" at bounding box center [64, 174] width 10 height 8
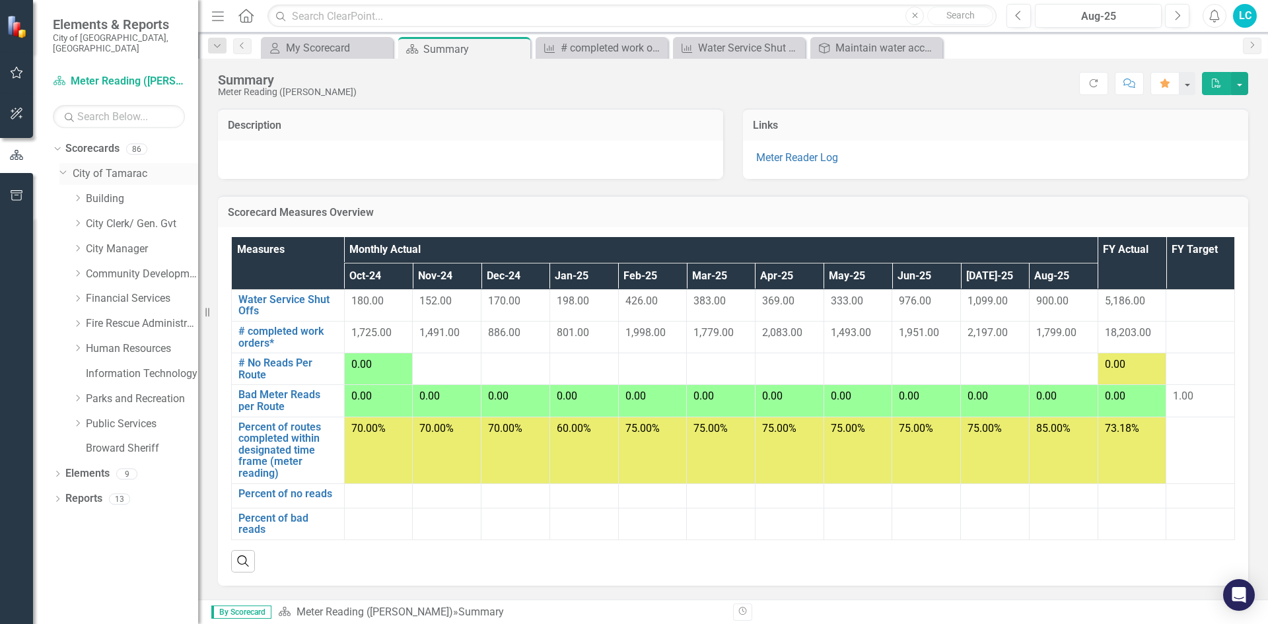
click at [64, 166] on icon "Dropdown" at bounding box center [63, 171] width 8 height 10
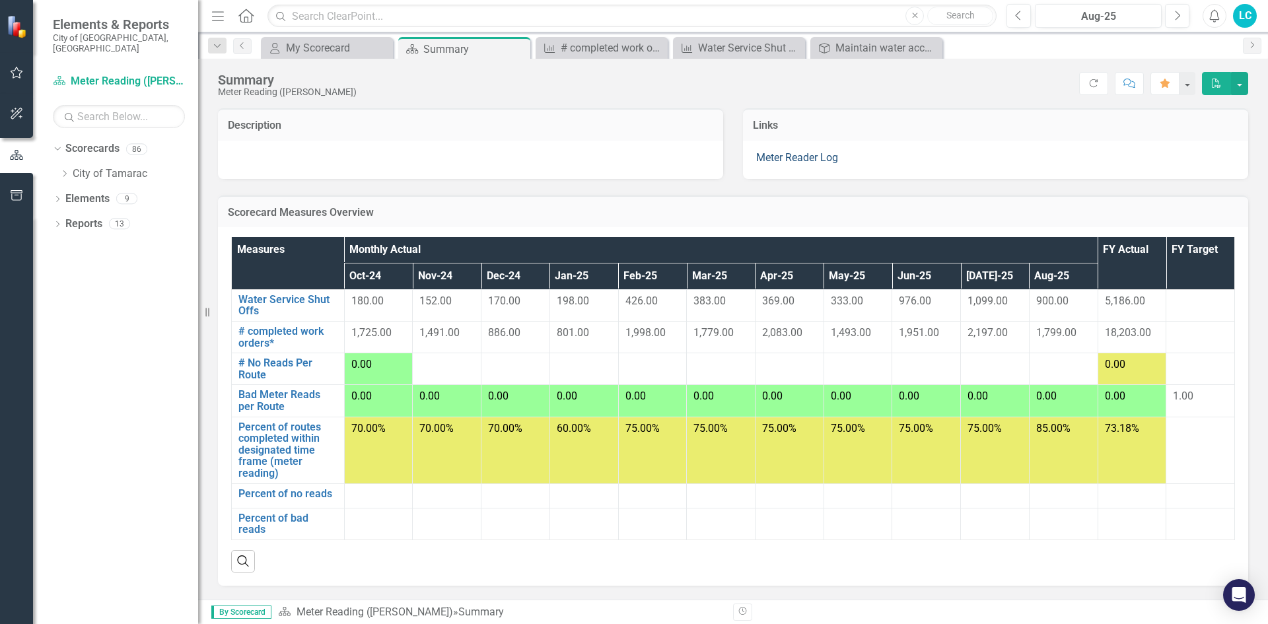
click at [787, 160] on link "Meter Reader Log" at bounding box center [797, 157] width 82 height 13
click at [792, 159] on link "Meter Reader Log" at bounding box center [797, 157] width 82 height 13
click at [790, 159] on link "Meter Reader Log" at bounding box center [797, 157] width 82 height 13
